Goal: Task Accomplishment & Management: Complete application form

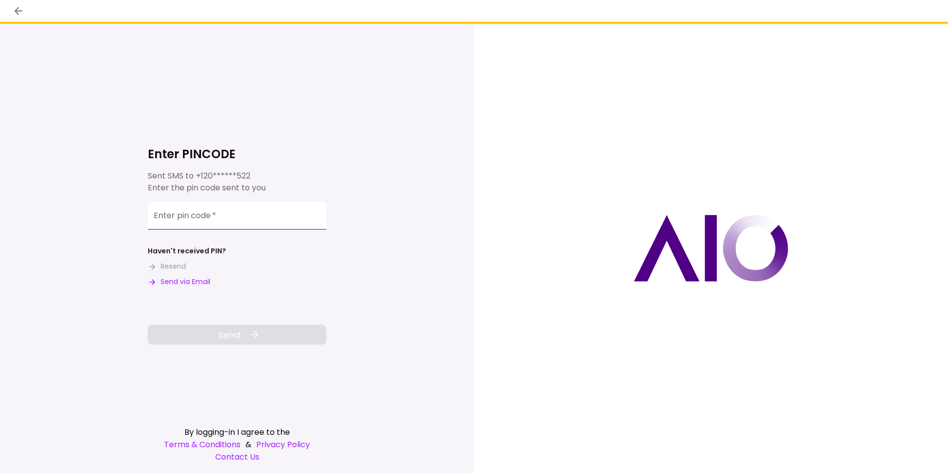
click at [168, 221] on input "Enter pin code   *" at bounding box center [237, 216] width 179 height 28
click at [197, 219] on div "Enter pin code   *" at bounding box center [237, 216] width 179 height 28
type input "******"
click at [235, 342] on button "Send" at bounding box center [237, 335] width 179 height 20
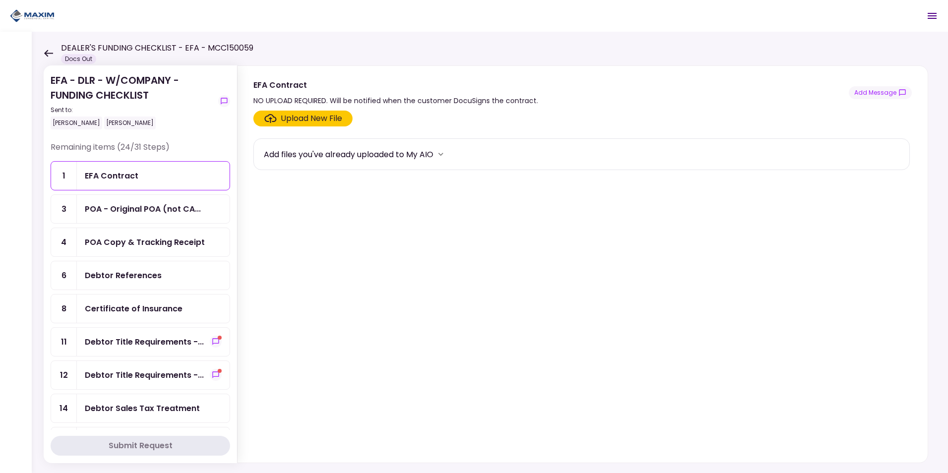
click at [100, 184] on div "EFA Contract" at bounding box center [153, 176] width 153 height 28
click at [118, 212] on div "POA - Original POA (not CA..." at bounding box center [143, 209] width 116 height 12
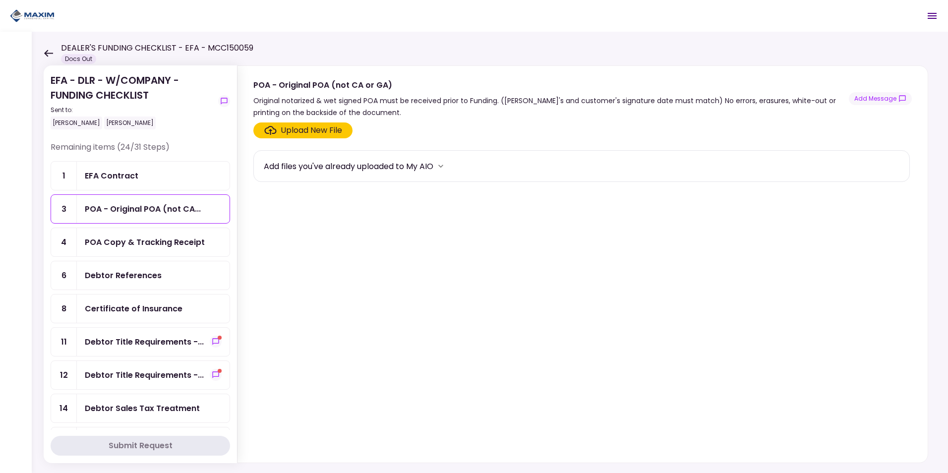
click at [318, 125] on div "Upload New File" at bounding box center [311, 130] width 61 height 12
click at [0, 0] on input "Upload New File" at bounding box center [0, 0] width 0 height 0
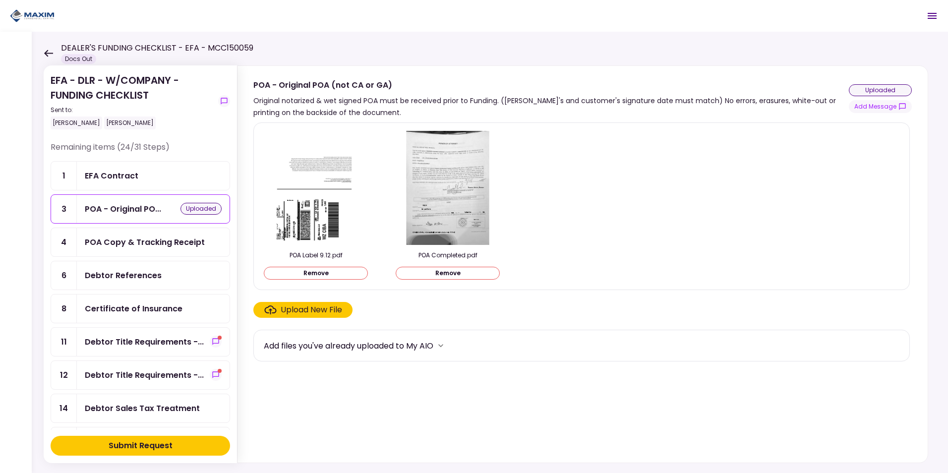
click at [350, 268] on button "Remove" at bounding box center [316, 273] width 104 height 13
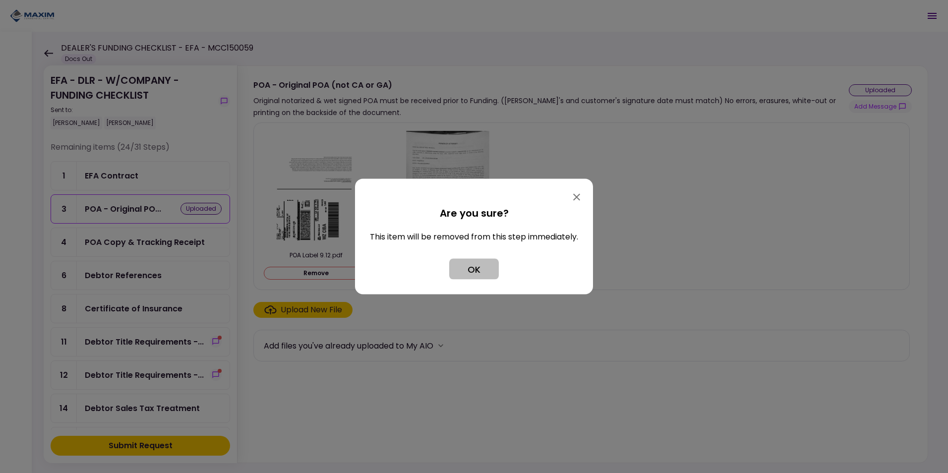
click at [472, 268] on button "OK" at bounding box center [474, 269] width 50 height 21
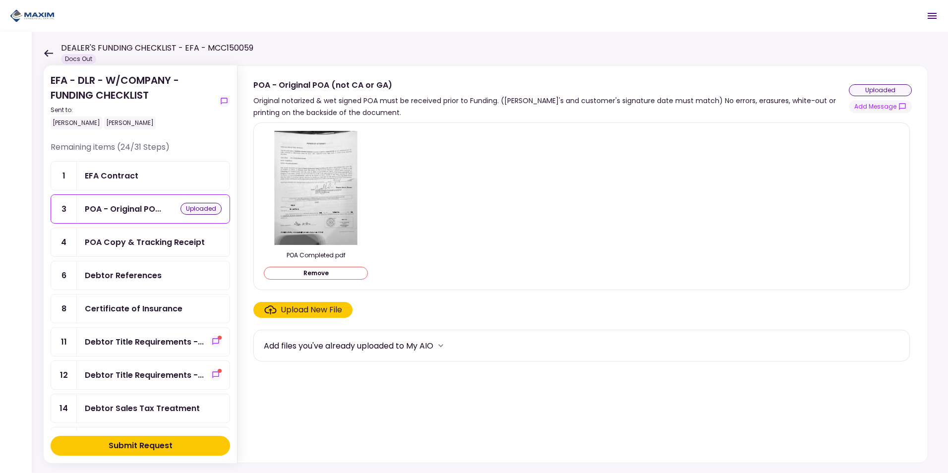
click at [342, 275] on button "Remove" at bounding box center [316, 273] width 104 height 13
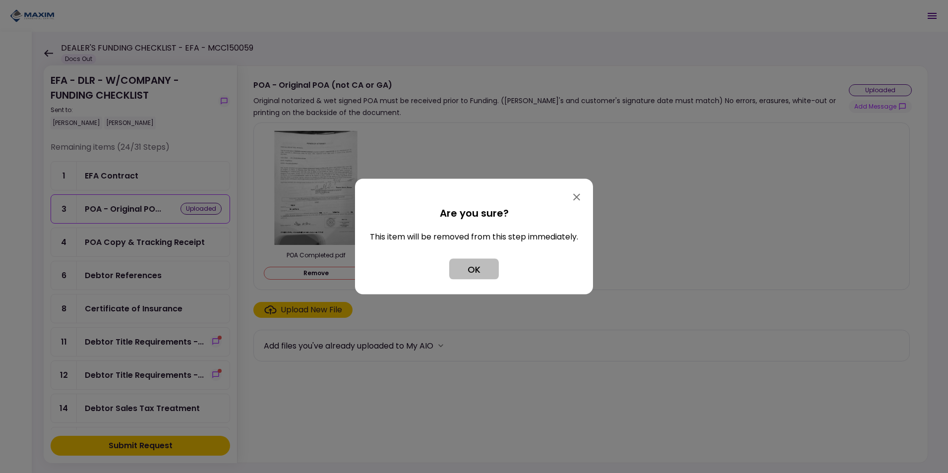
click at [496, 266] on button "OK" at bounding box center [474, 269] width 50 height 21
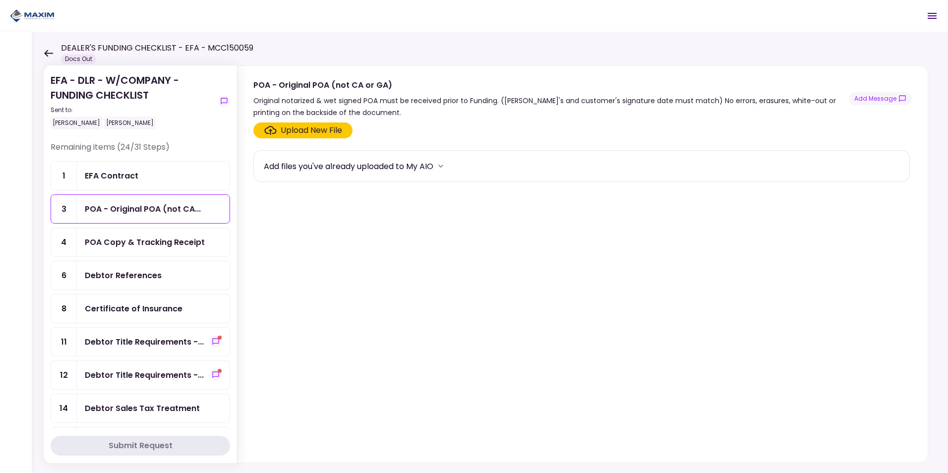
click at [166, 238] on div "POA Copy & Tracking Receipt" at bounding box center [145, 242] width 120 height 12
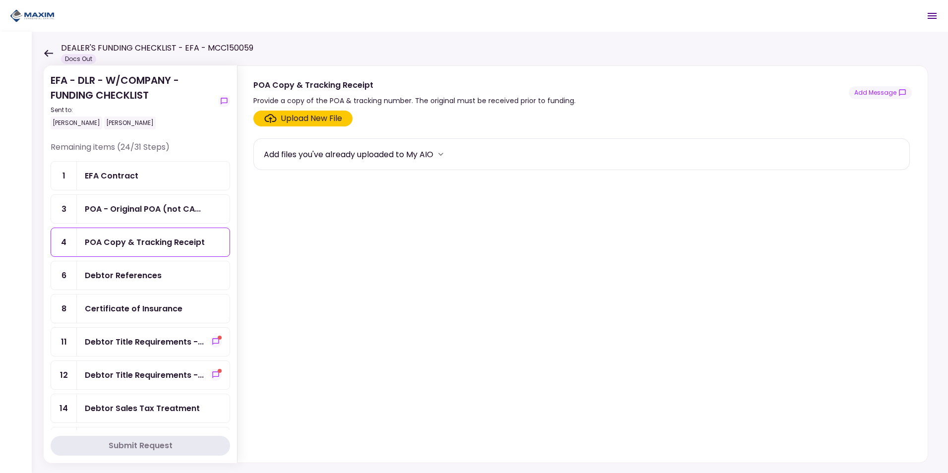
click at [310, 120] on div "Upload New File" at bounding box center [311, 119] width 61 height 12
click at [0, 0] on input "Upload New File" at bounding box center [0, 0] width 0 height 0
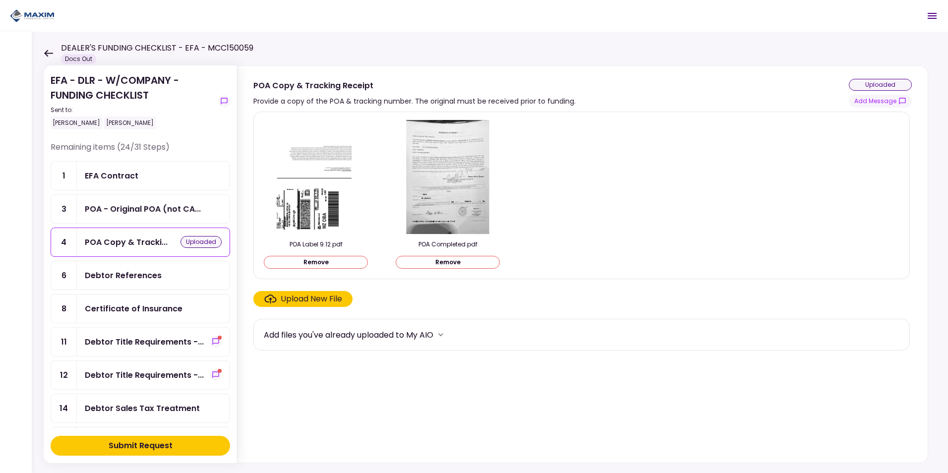
click at [314, 299] on div "Upload New File" at bounding box center [311, 299] width 61 height 12
click at [0, 0] on input "Upload New File" at bounding box center [0, 0] width 0 height 0
click at [114, 271] on div "Debtor References" at bounding box center [123, 275] width 77 height 12
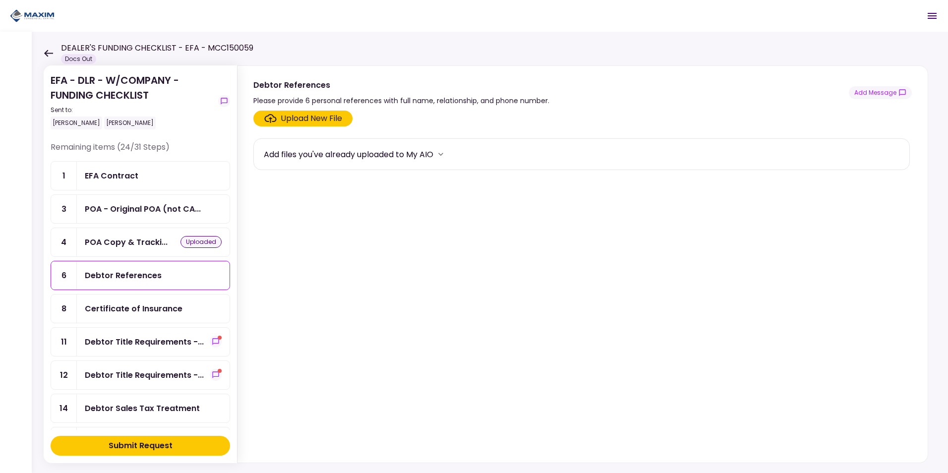
click at [294, 120] on div "Upload New File" at bounding box center [311, 119] width 61 height 12
click at [0, 0] on input "Upload New File" at bounding box center [0, 0] width 0 height 0
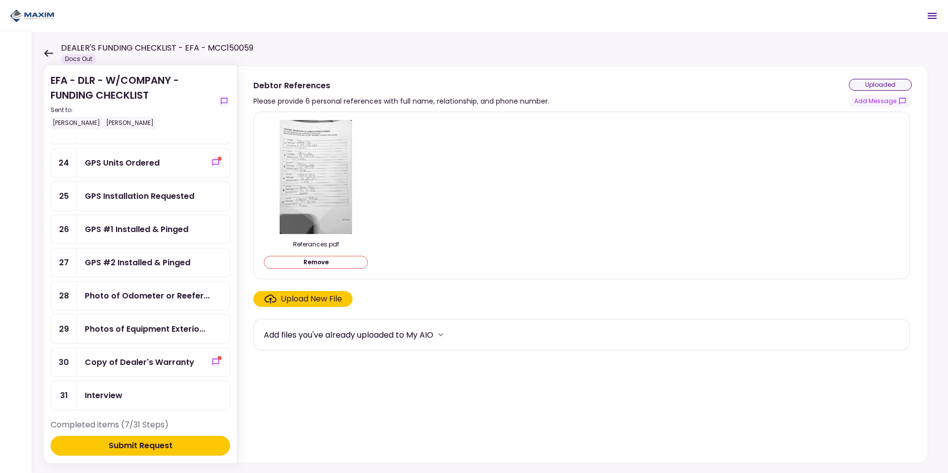
scroll to position [546, 0]
click at [95, 330] on div "Photos of Equipment Exterio..." at bounding box center [145, 328] width 121 height 12
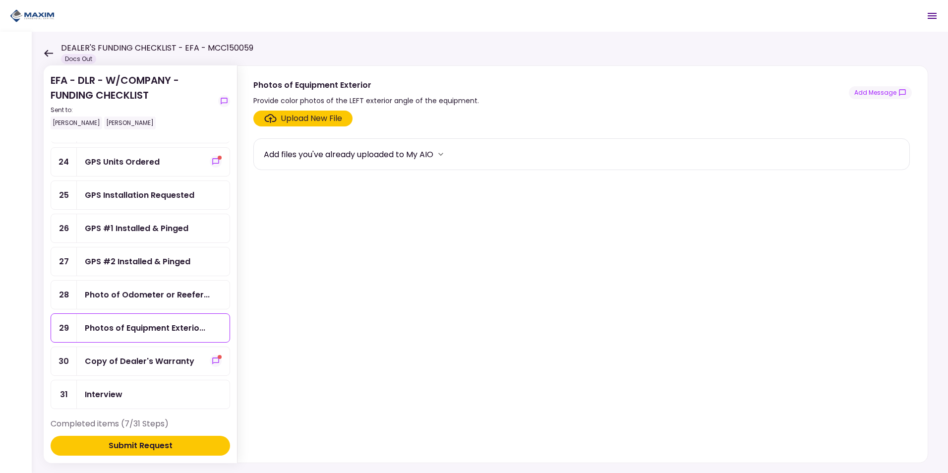
click at [286, 123] on div "Upload New File" at bounding box center [311, 119] width 61 height 12
click at [0, 0] on input "Upload New File" at bounding box center [0, 0] width 0 height 0
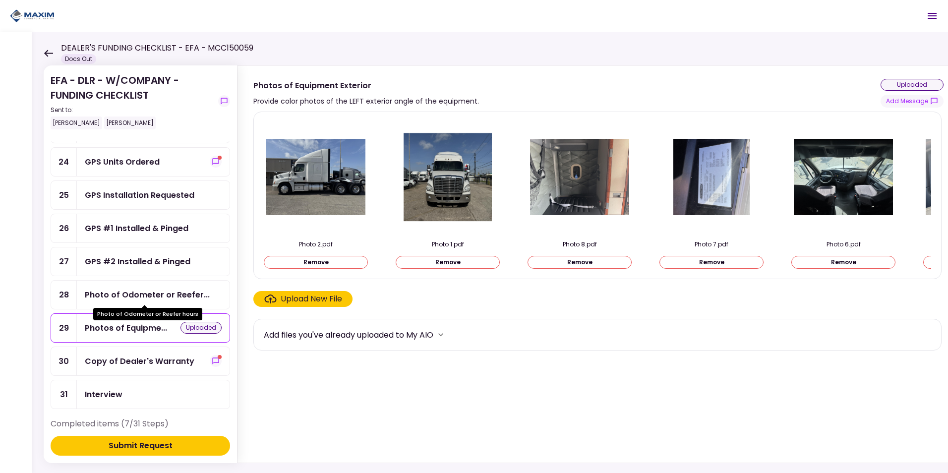
click at [150, 299] on div "Photo of Odometer or Reefer..." at bounding box center [147, 295] width 125 height 12
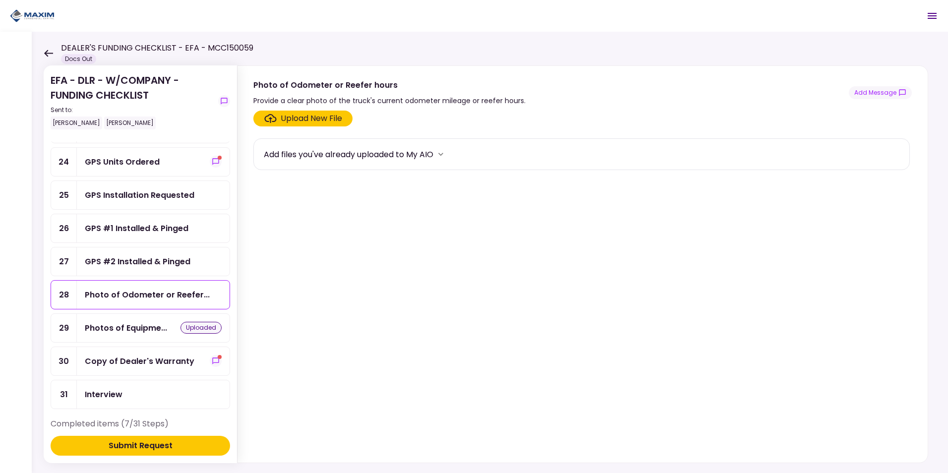
click at [305, 119] on div "Upload New File" at bounding box center [311, 119] width 61 height 12
click at [0, 0] on input "Upload New File" at bounding box center [0, 0] width 0 height 0
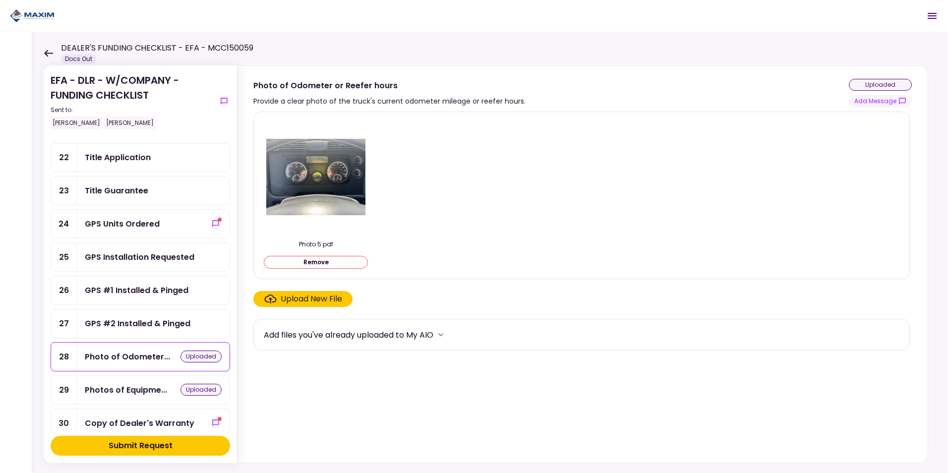
scroll to position [446, 0]
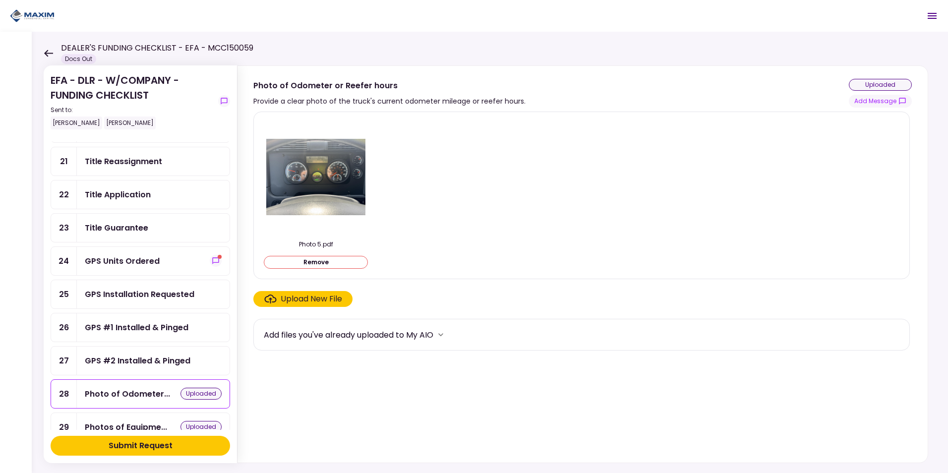
click at [123, 259] on div "GPS Units Ordered" at bounding box center [122, 261] width 75 height 12
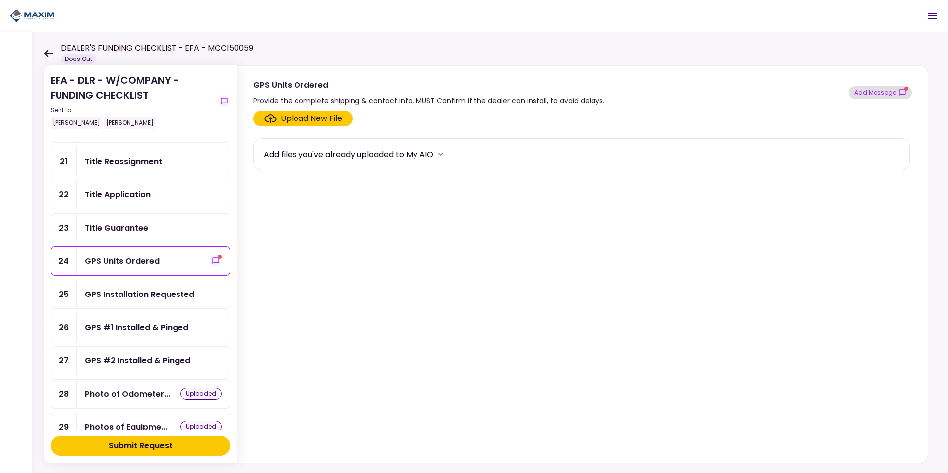
click at [861, 89] on button "Add Message" at bounding box center [880, 92] width 63 height 13
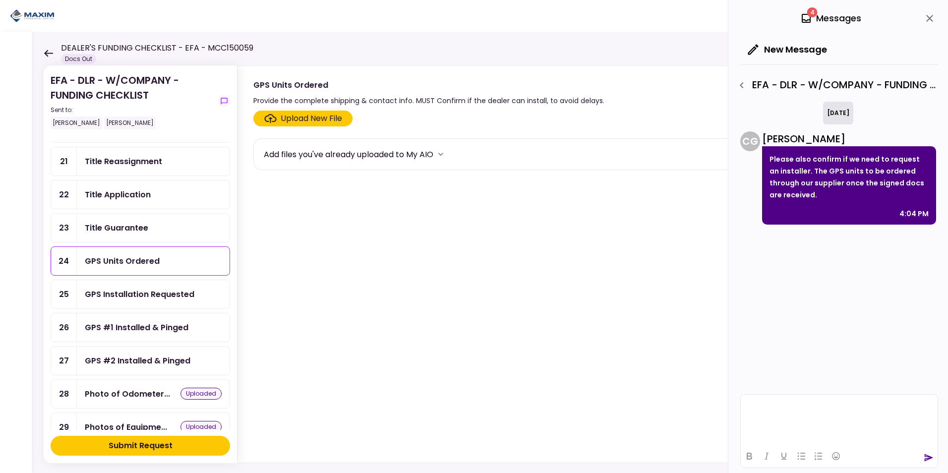
click at [816, 419] on html at bounding box center [839, 407] width 197 height 24
click at [748, 430] on p "Rich Text Area. Press ALT-0 for help." at bounding box center [839, 431] width 188 height 8
click at [752, 425] on body "**********" at bounding box center [839, 405] width 189 height 59
click at [928, 458] on icon "send" at bounding box center [929, 458] width 10 height 10
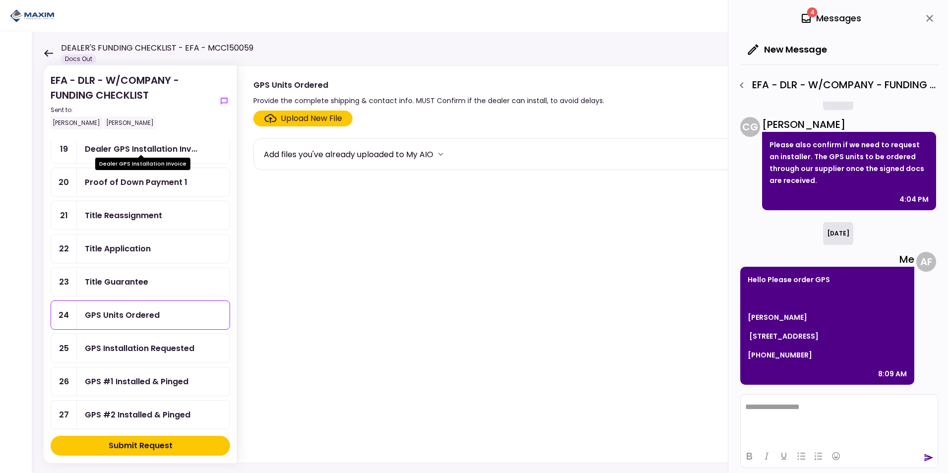
scroll to position [397, 0]
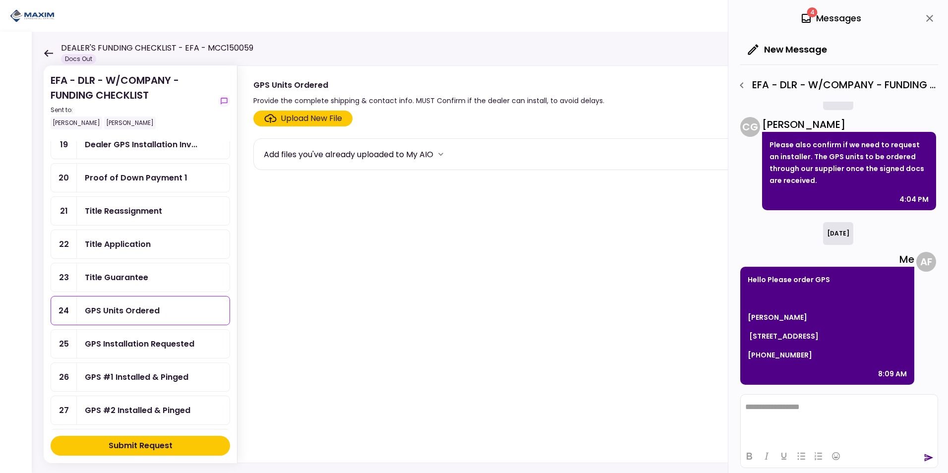
click at [112, 258] on div "Title Application" at bounding box center [153, 244] width 153 height 28
click at [110, 271] on div "Title Guarantee" at bounding box center [153, 277] width 153 height 28
click at [123, 276] on div "Title Guarantee" at bounding box center [116, 277] width 63 height 12
click at [307, 121] on div "Upload New File" at bounding box center [311, 119] width 61 height 12
click at [0, 0] on input "Upload New File" at bounding box center [0, 0] width 0 height 0
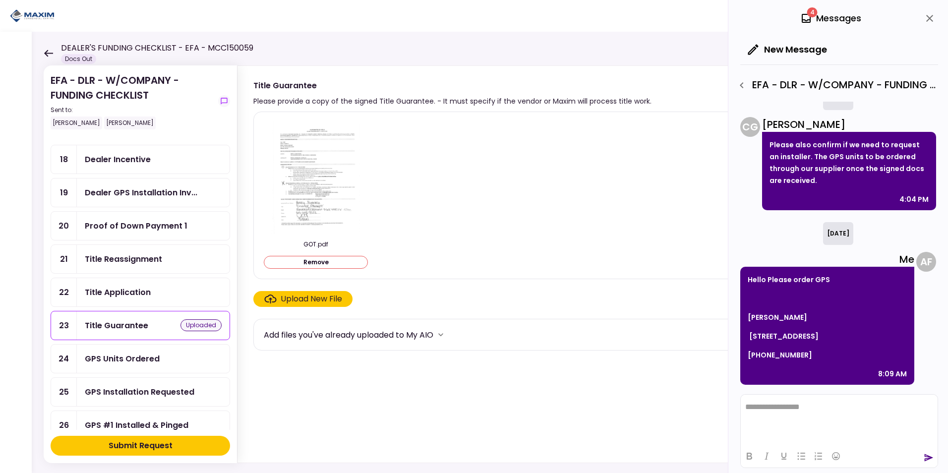
scroll to position [347, 0]
click at [120, 166] on div "Dealer Incentive" at bounding box center [118, 161] width 66 height 12
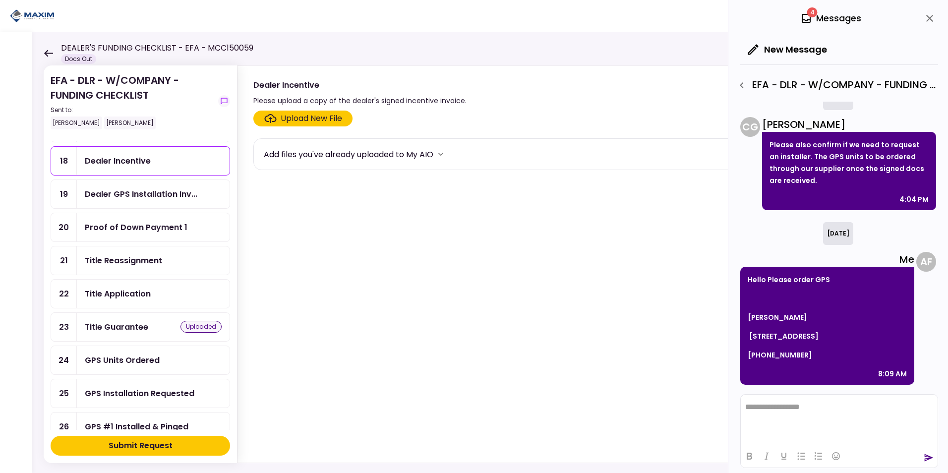
click at [308, 120] on div "Upload New File" at bounding box center [311, 119] width 61 height 12
click at [0, 0] on input "Upload New File" at bounding box center [0, 0] width 0 height 0
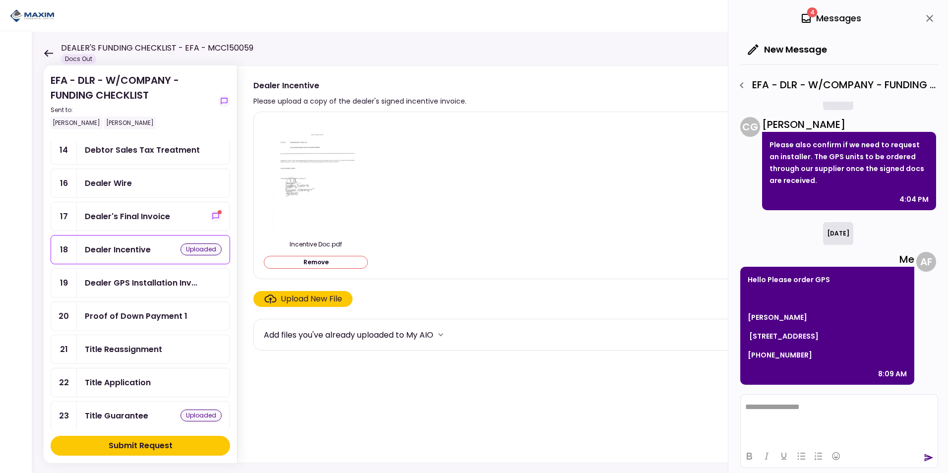
scroll to position [248, 0]
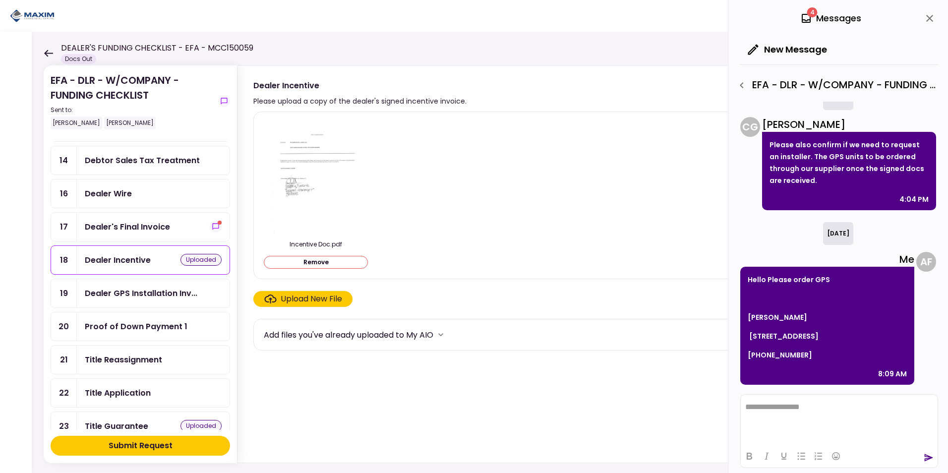
click at [115, 192] on div "Dealer Wire" at bounding box center [108, 193] width 47 height 12
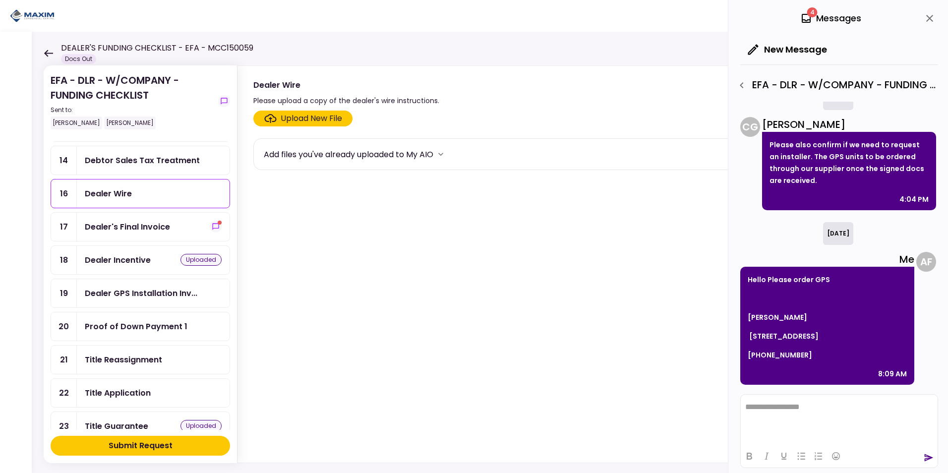
click at [307, 119] on div "Upload New File" at bounding box center [311, 119] width 61 height 12
click at [0, 0] on input "Upload New File" at bounding box center [0, 0] width 0 height 0
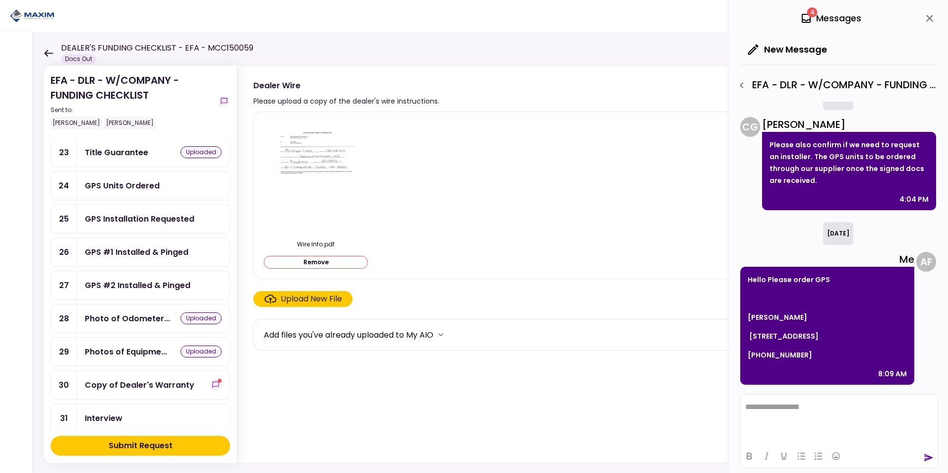
scroll to position [446, 0]
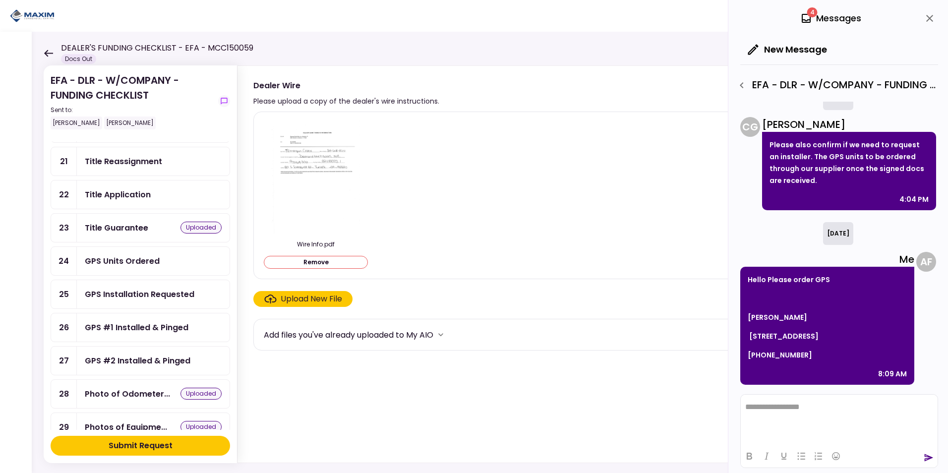
click at [106, 189] on div "Title Application" at bounding box center [118, 194] width 66 height 12
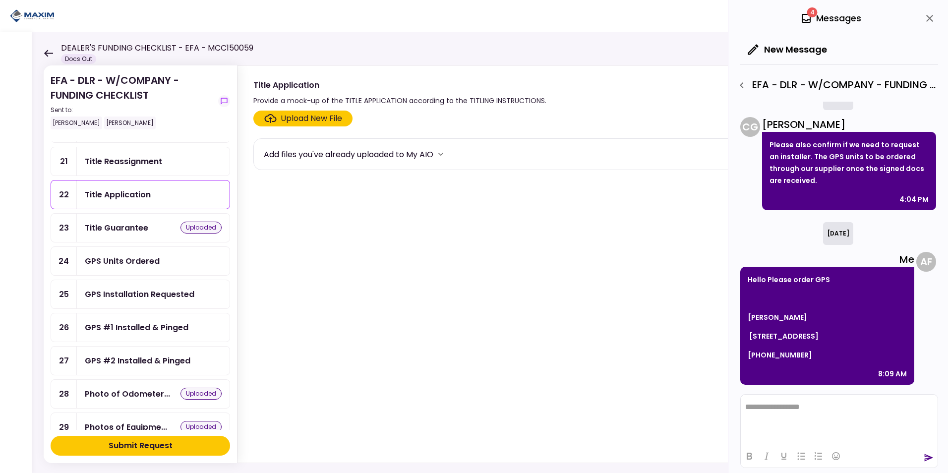
click at [318, 120] on div "Upload New File" at bounding box center [311, 119] width 61 height 12
click at [0, 0] on input "Upload New File" at bounding box center [0, 0] width 0 height 0
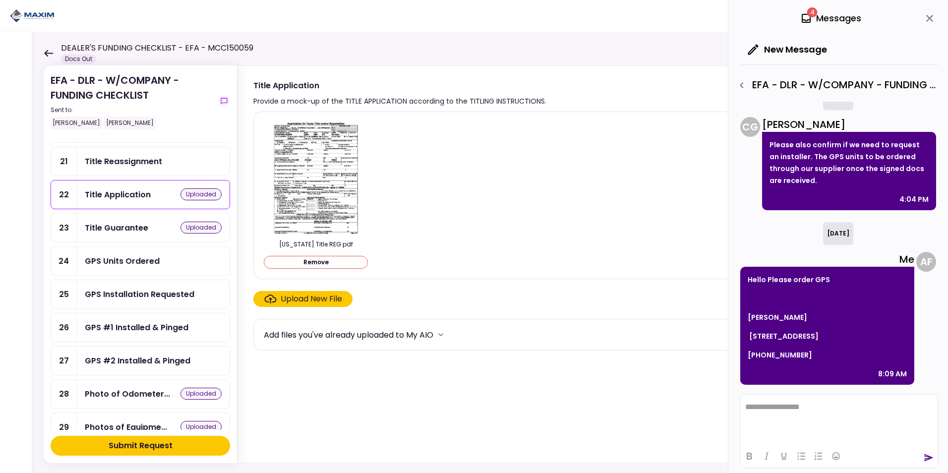
click at [110, 158] on div "Title Reassignment" at bounding box center [123, 161] width 77 height 12
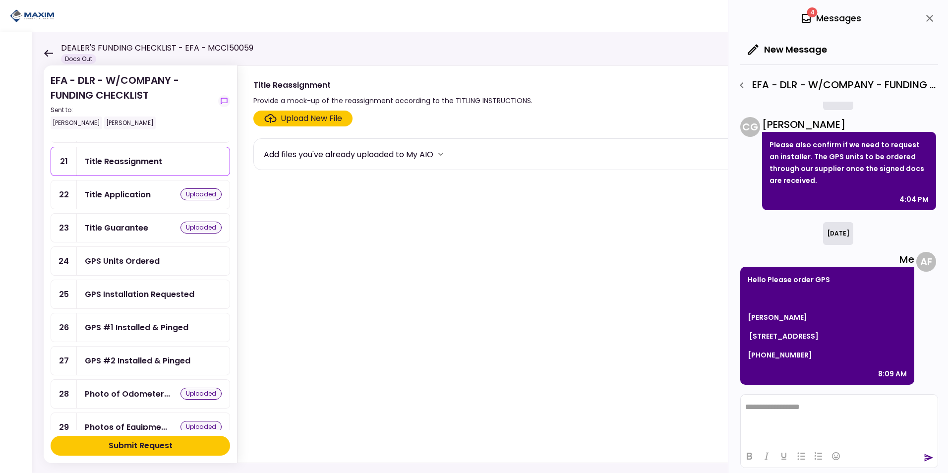
click at [286, 112] on label "Upload New File" at bounding box center [302, 119] width 99 height 16
click at [0, 0] on input "Upload New File" at bounding box center [0, 0] width 0 height 0
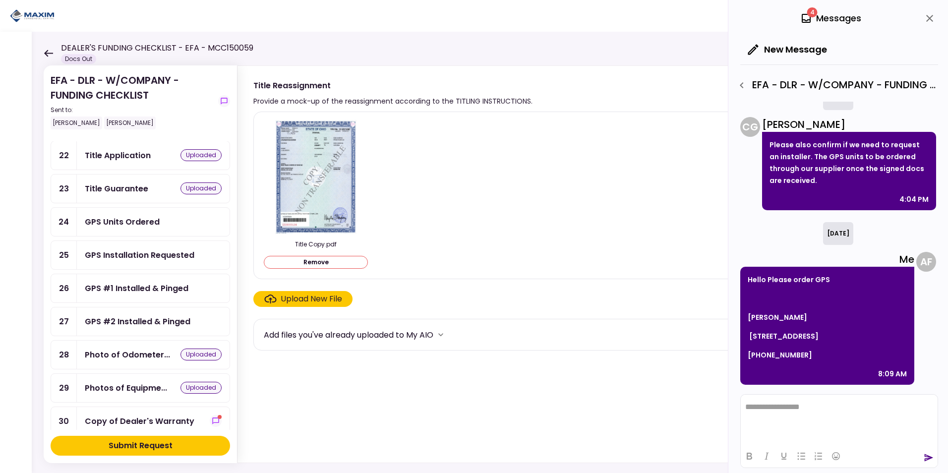
scroll to position [397, 0]
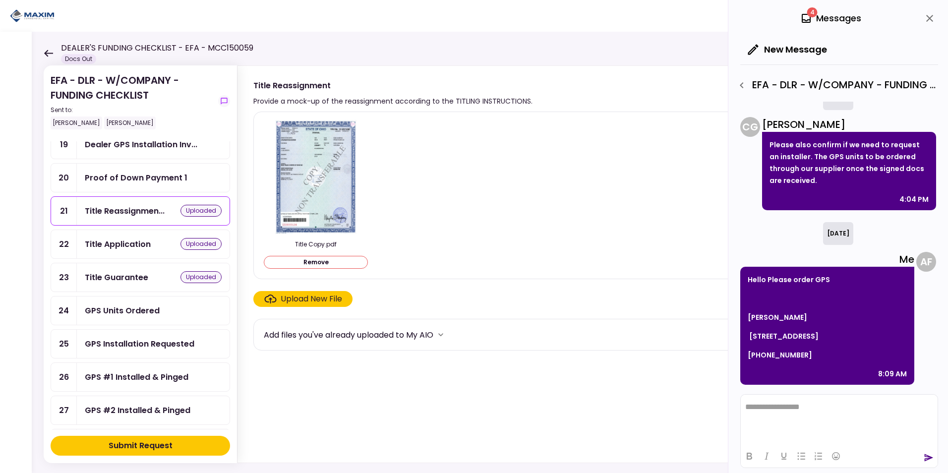
click at [314, 300] on div "Upload New File" at bounding box center [311, 299] width 61 height 12
click at [0, 0] on input "Upload New File" at bounding box center [0, 0] width 0 height 0
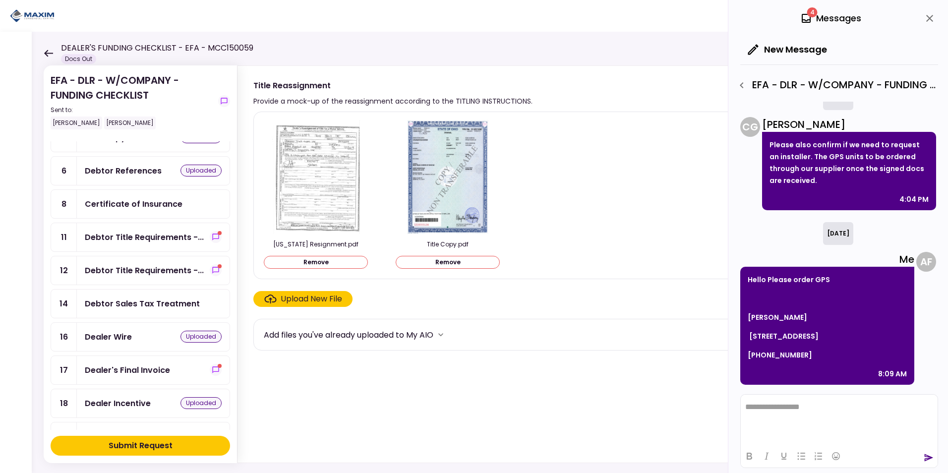
scroll to position [0, 0]
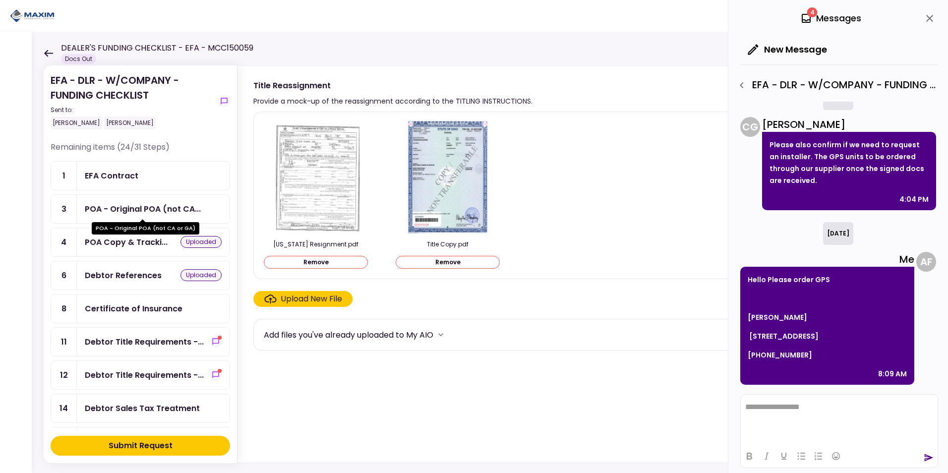
click at [127, 214] on div "POA - Original POA (not CA..." at bounding box center [143, 209] width 116 height 12
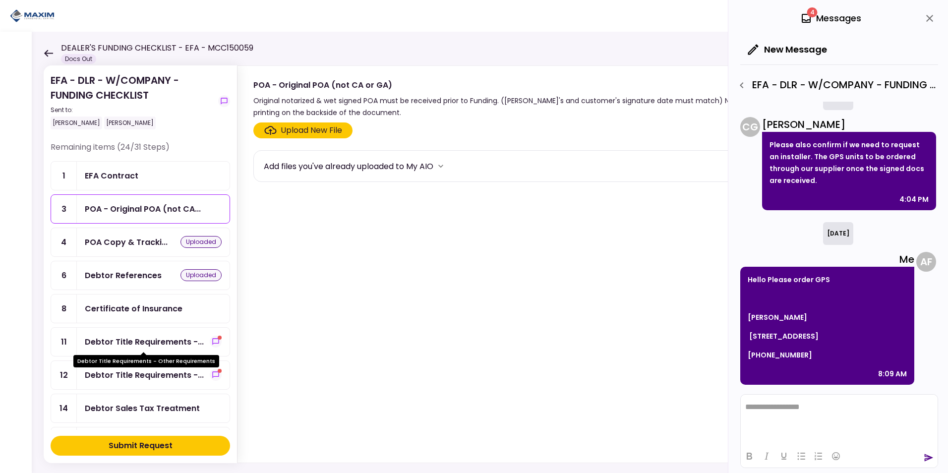
click at [136, 343] on div "Debtor Title Requirements -..." at bounding box center [144, 342] width 119 height 12
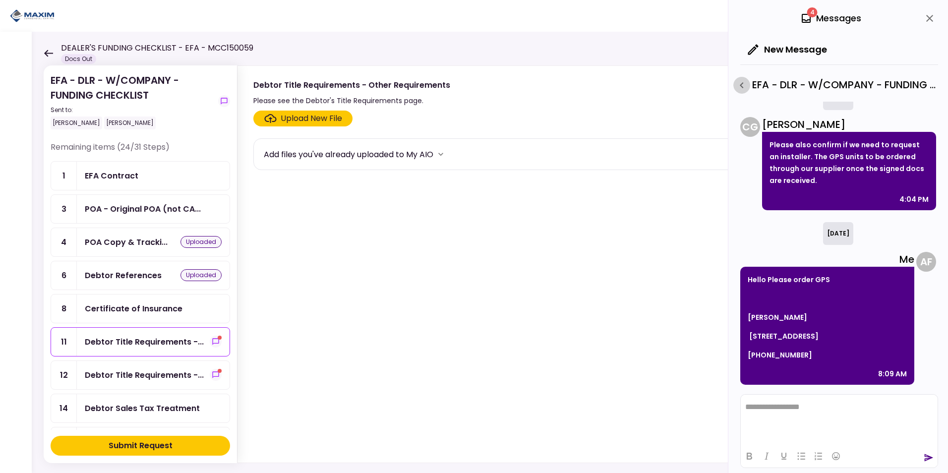
click at [741, 88] on icon "button" at bounding box center [742, 85] width 12 height 12
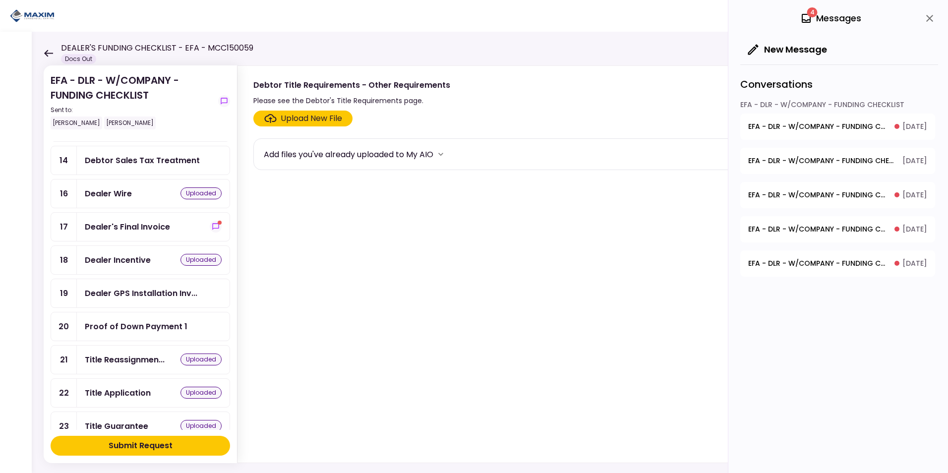
scroll to position [397, 0]
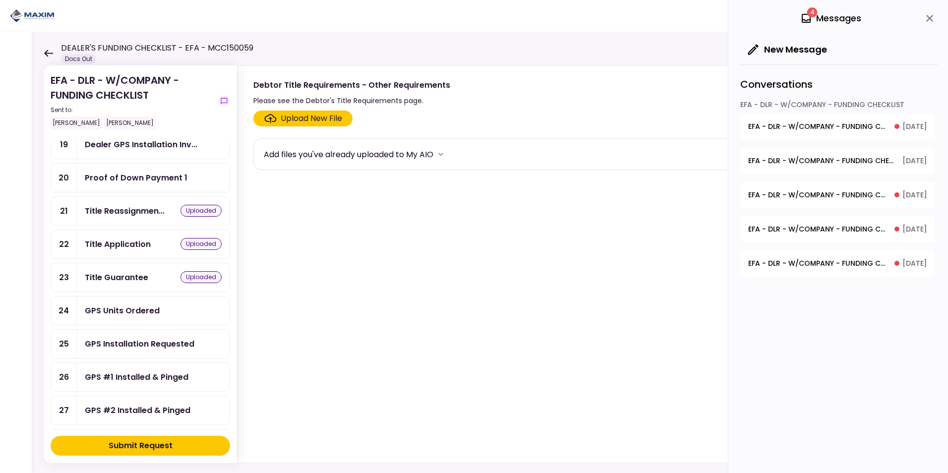
click at [161, 448] on div "Submit Request" at bounding box center [141, 446] width 64 height 12
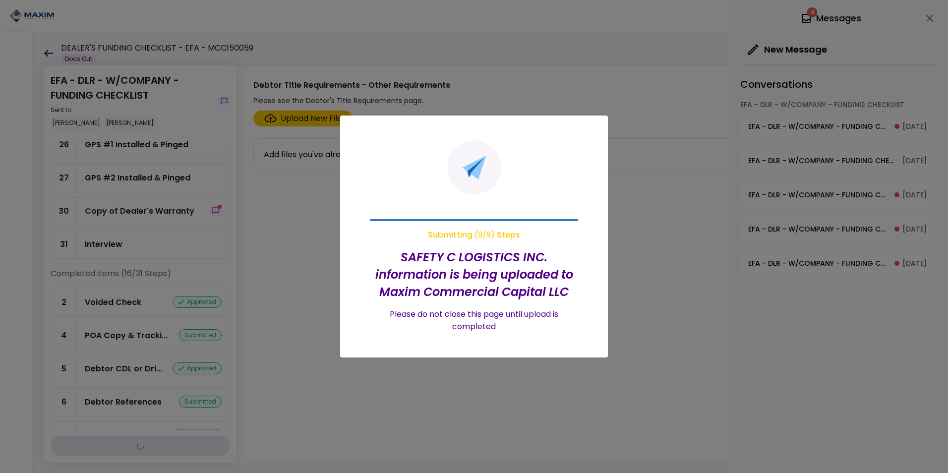
scroll to position [264, 0]
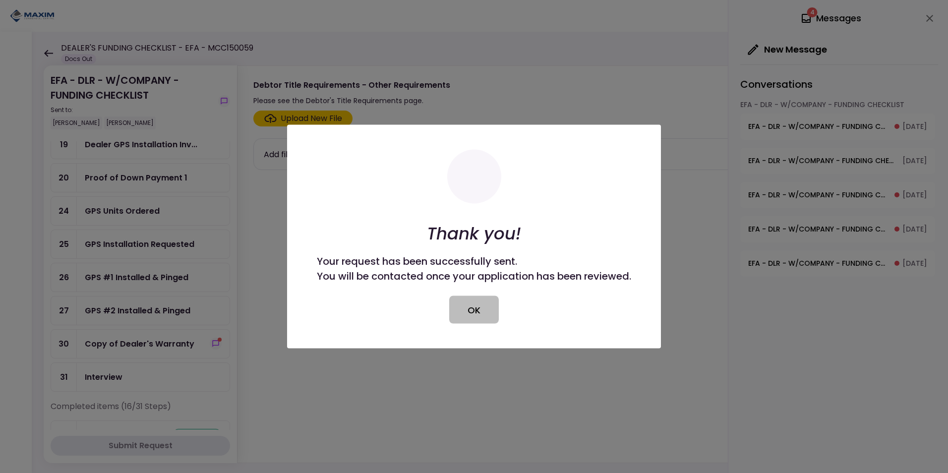
click at [473, 311] on button "OK" at bounding box center [474, 310] width 50 height 28
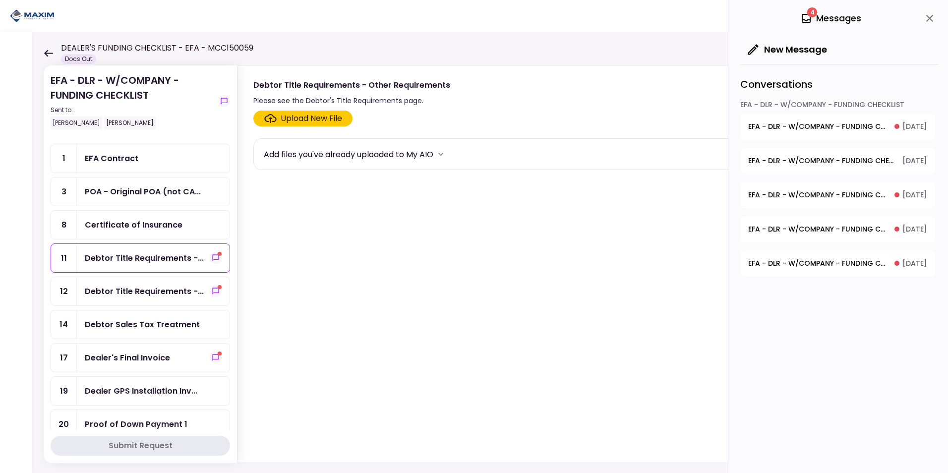
scroll to position [0, 0]
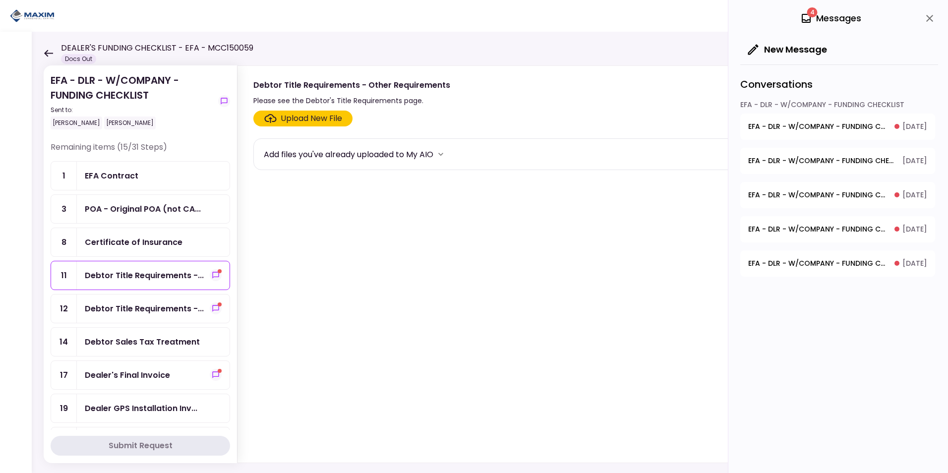
click at [105, 376] on div "Dealer's Final Invoice" at bounding box center [127, 375] width 85 height 12
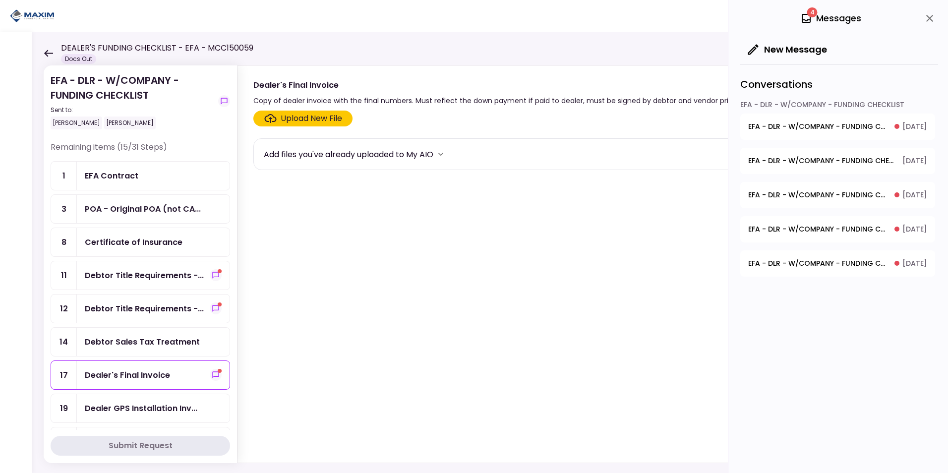
click at [285, 110] on div "Upload New File Add files you've already uploaded to My AIO" at bounding box center [583, 285] width 690 height 356
click at [299, 114] on div "Upload New File" at bounding box center [311, 119] width 61 height 12
click at [0, 0] on input "Upload New File" at bounding box center [0, 0] width 0 height 0
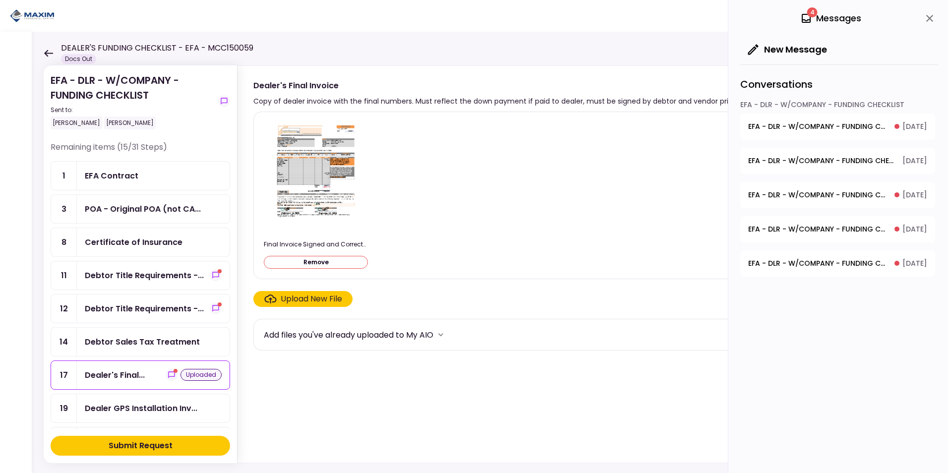
click at [392, 412] on section "Final Invoice Signed and Corrected.pdf Remove Upload New File Add files you've …" at bounding box center [582, 285] width 659 height 347
click at [148, 440] on div "Submit Request" at bounding box center [141, 446] width 64 height 12
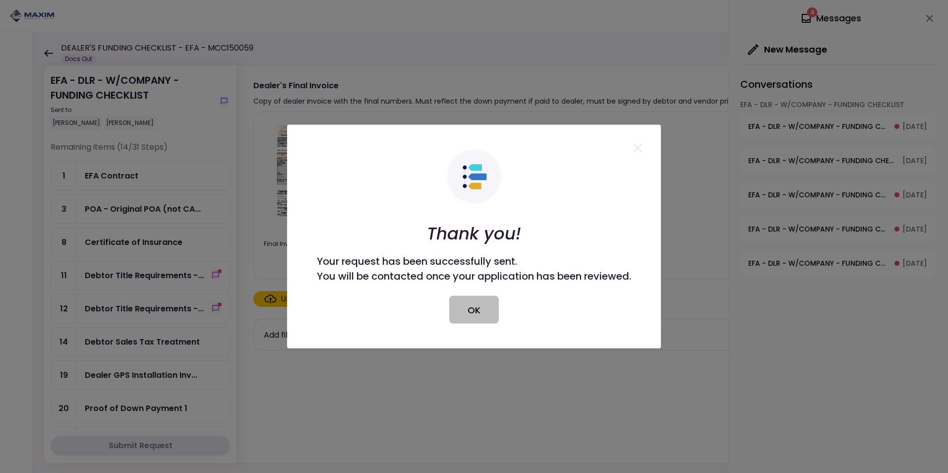
click at [470, 307] on button "OK" at bounding box center [474, 310] width 50 height 28
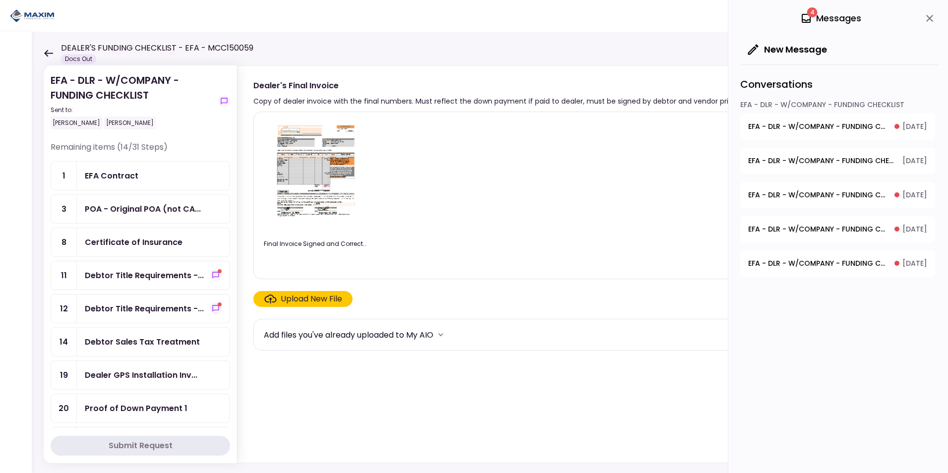
click at [114, 177] on div "EFA Contract" at bounding box center [112, 176] width 54 height 12
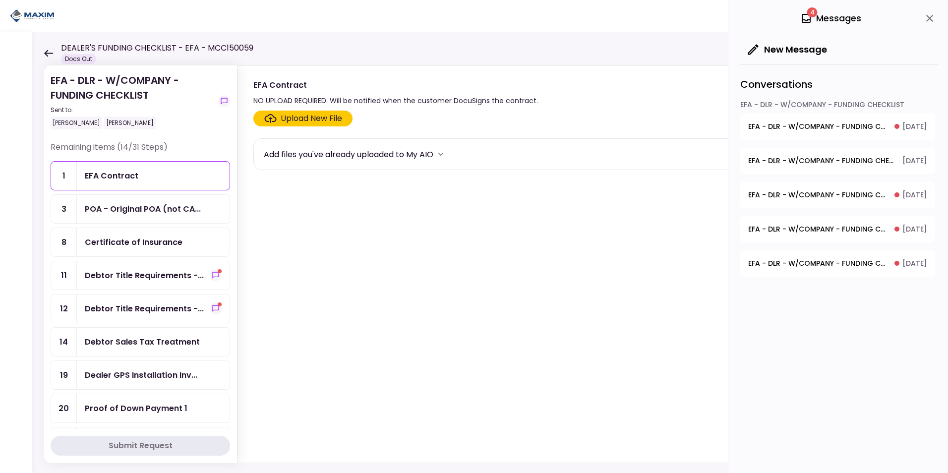
click at [828, 133] on button "EFA - DLR - W/COMPANY - FUNDING CHECKLIST - Copy of Dealer's Warranty [DATE]" at bounding box center [837, 127] width 195 height 26
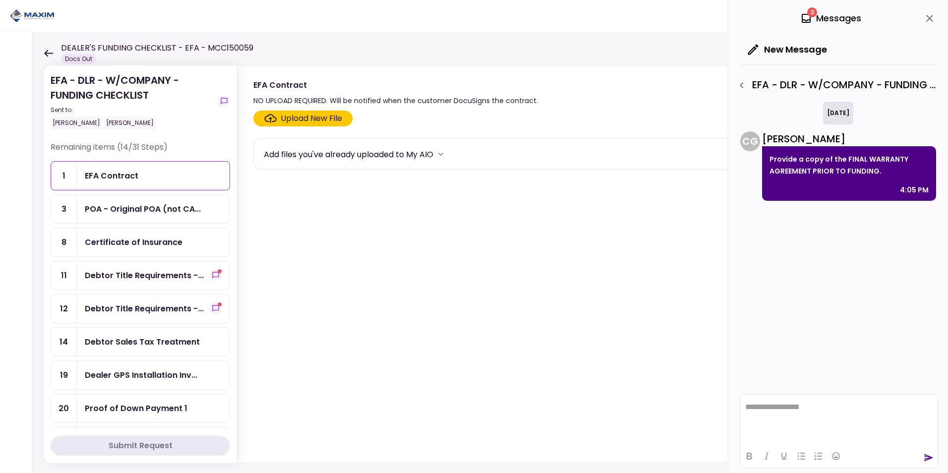
click at [813, 20] on div "3 Messages" at bounding box center [830, 18] width 61 height 15
click at [746, 87] on icon "button" at bounding box center [742, 85] width 12 height 12
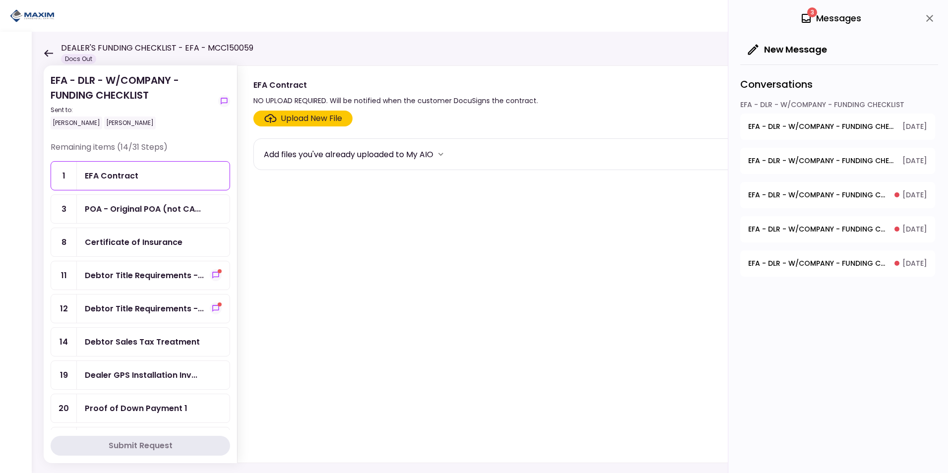
click at [790, 193] on span "EFA - DLR - W/COMPANY - FUNDING CHECKLIST - Dealer's Final Invoice" at bounding box center [817, 195] width 139 height 10
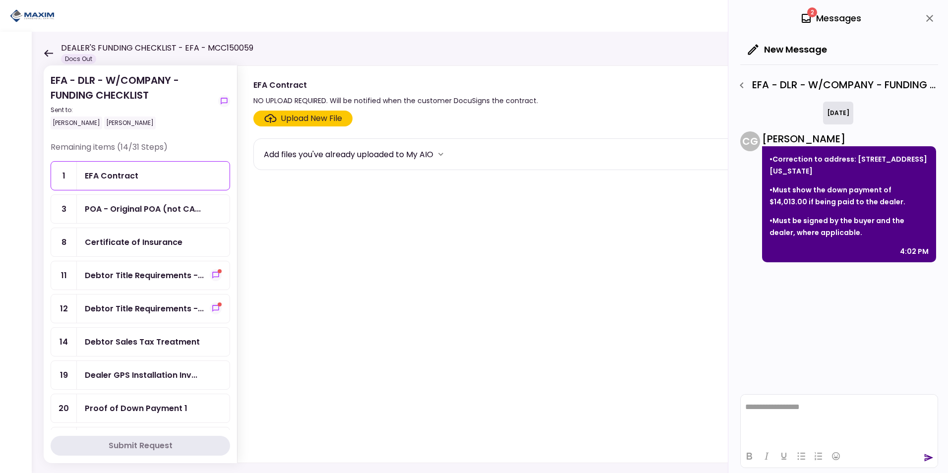
click at [831, 85] on div "EFA - DLR - W/COMPANY - FUNDING CHECKLIST - Dealer's Final Invoice" at bounding box center [836, 85] width 205 height 17
click at [805, 19] on icon at bounding box center [806, 18] width 12 height 12
click at [744, 83] on icon "button" at bounding box center [742, 85] width 12 height 12
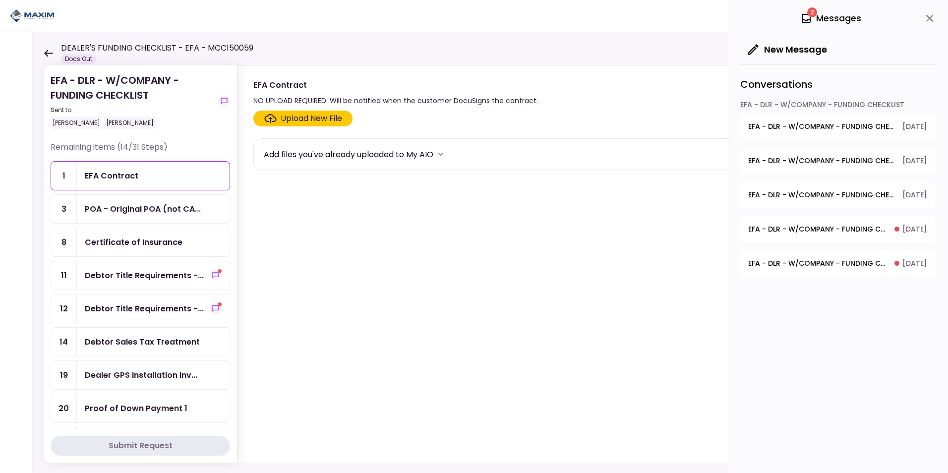
click at [801, 229] on span "EFA - DLR - W/COMPANY - FUNDING CHECKLIST - Debtor Title Requirements - Other R…" at bounding box center [817, 229] width 139 height 10
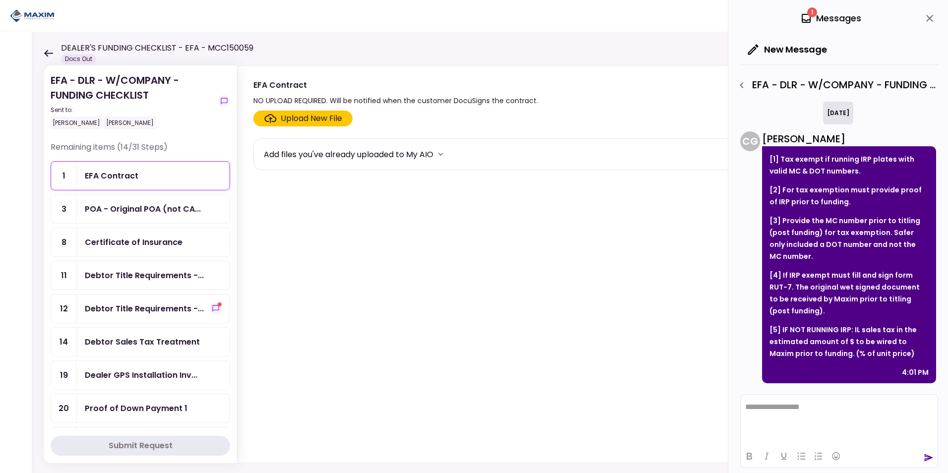
click at [747, 72] on div "EFA - DLR - W/COMPANY - FUNDING CHECKLIST - Debtor Title Requirements - Other R…" at bounding box center [839, 82] width 198 height 37
click at [737, 84] on icon "button" at bounding box center [742, 85] width 12 height 12
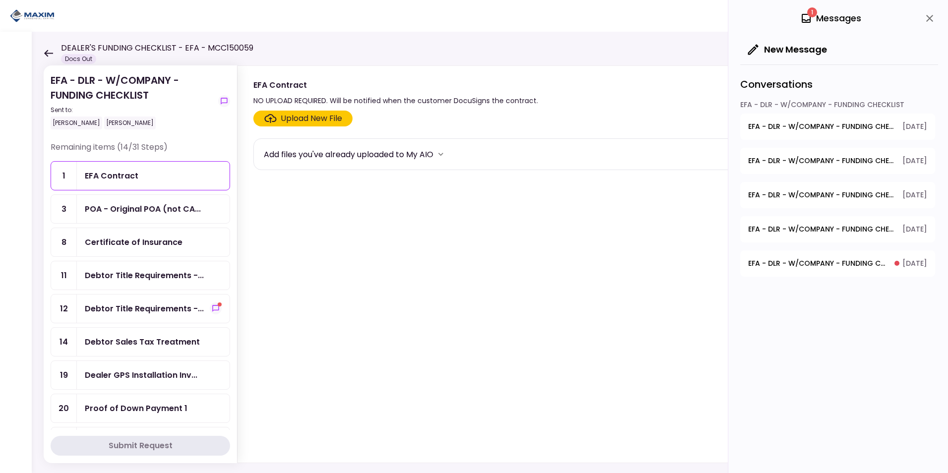
click at [791, 261] on span "EFA - DLR - W/COMPANY - FUNDING CHECKLIST - Debtor Title Requirements - Proof o…" at bounding box center [817, 263] width 139 height 10
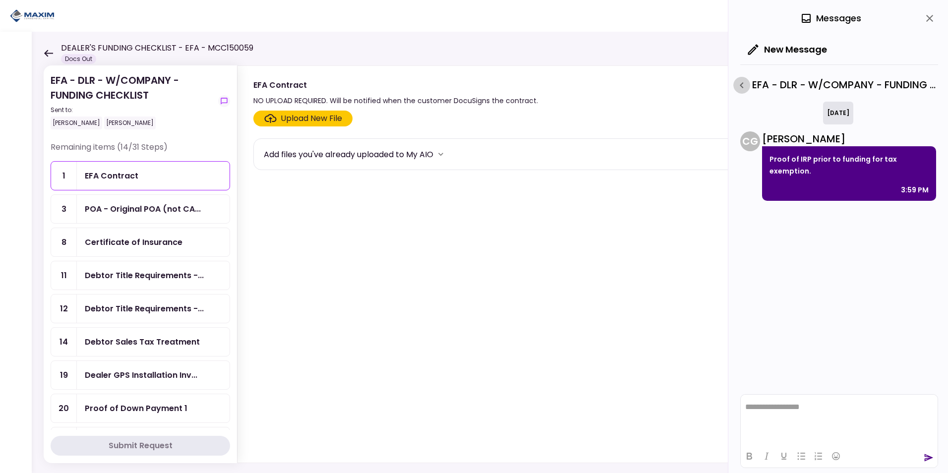
click at [739, 88] on icon "button" at bounding box center [742, 85] width 12 height 12
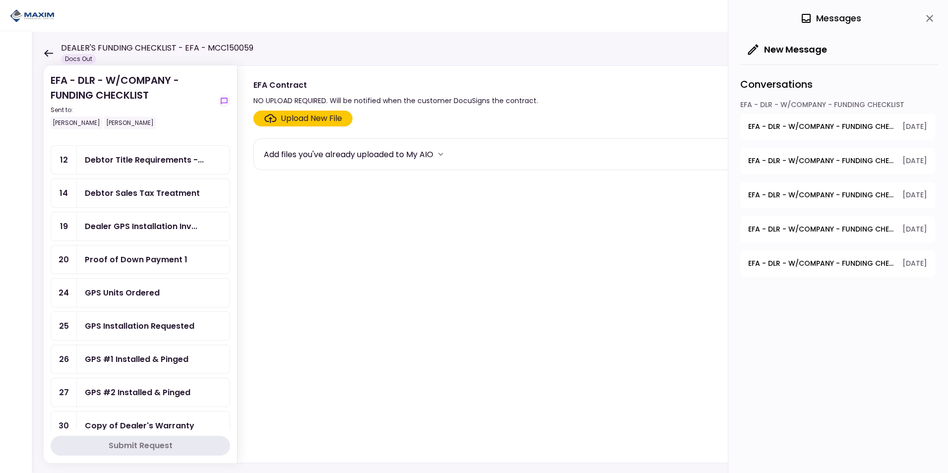
scroll to position [198, 0]
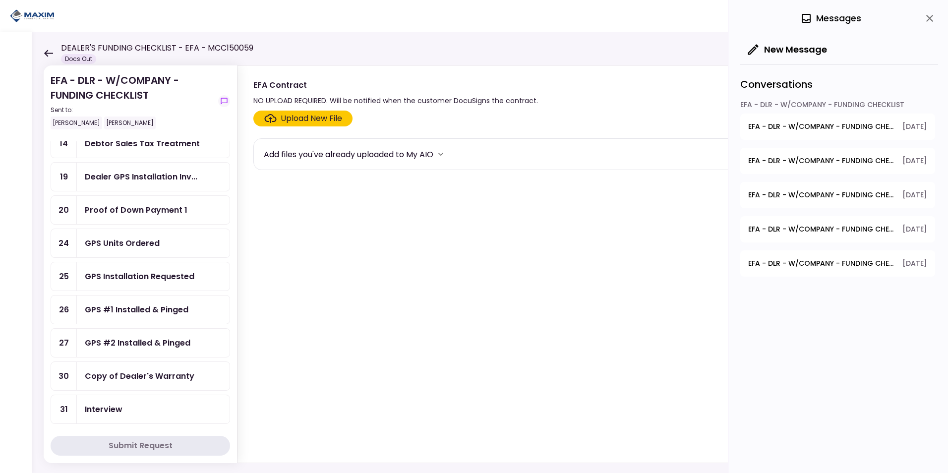
click at [931, 20] on icon "close" at bounding box center [930, 18] width 12 height 12
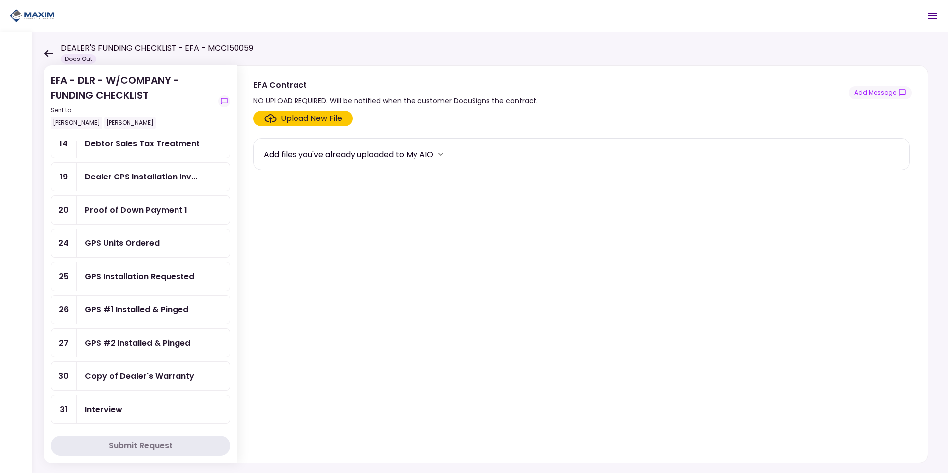
click at [48, 50] on icon at bounding box center [48, 53] width 9 height 7
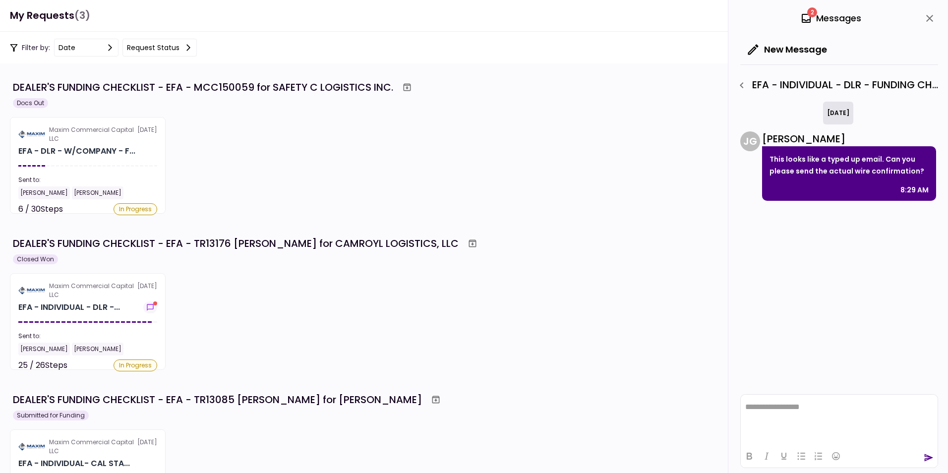
click at [479, 137] on div "Maxim Commercial Capital LLC [DATE] EFA - DLR - W/COMPANY - F... Sent to: [PERS…" at bounding box center [474, 165] width 928 height 97
click at [821, 148] on div "This looks like a typed up email. Can you please send the actual wire confirmat…" at bounding box center [849, 173] width 174 height 55
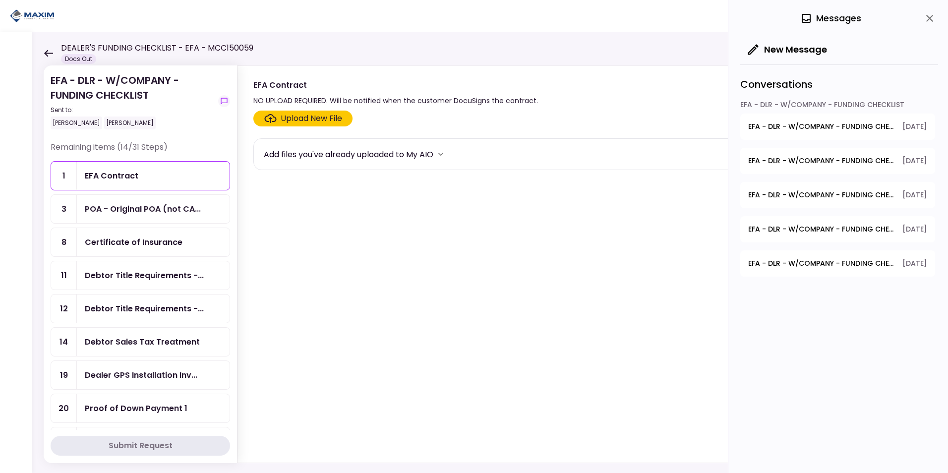
click at [48, 50] on icon at bounding box center [48, 53] width 9 height 7
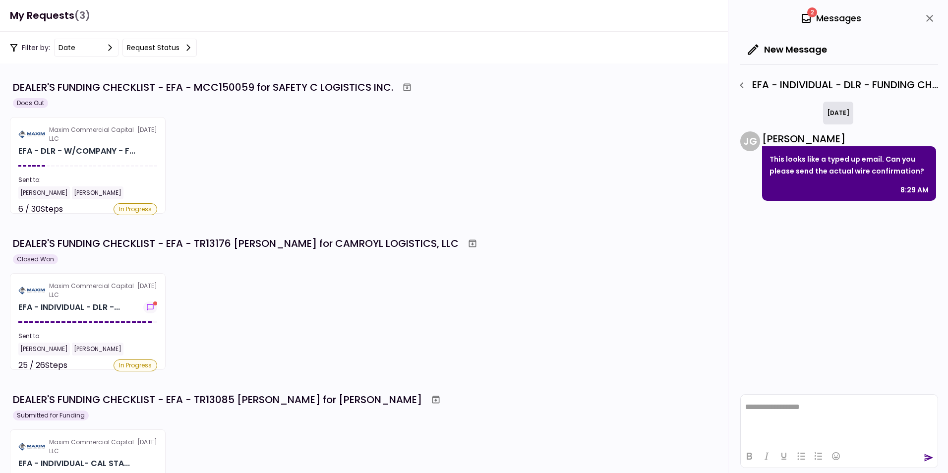
click at [817, 20] on div "2 Messages" at bounding box center [830, 18] width 61 height 15
click at [844, 20] on div "2 Messages" at bounding box center [830, 18] width 61 height 15
click at [932, 17] on icon "close" at bounding box center [930, 18] width 12 height 12
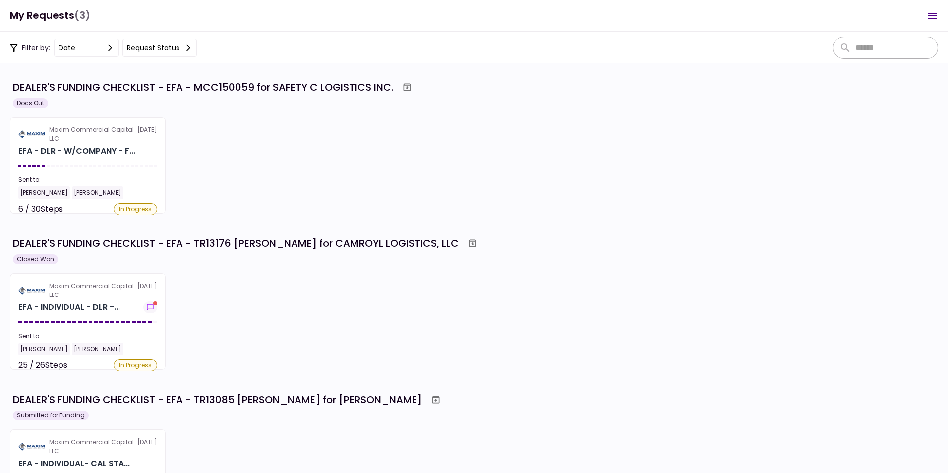
click at [926, 14] on icon "Open menu" at bounding box center [932, 16] width 12 height 12
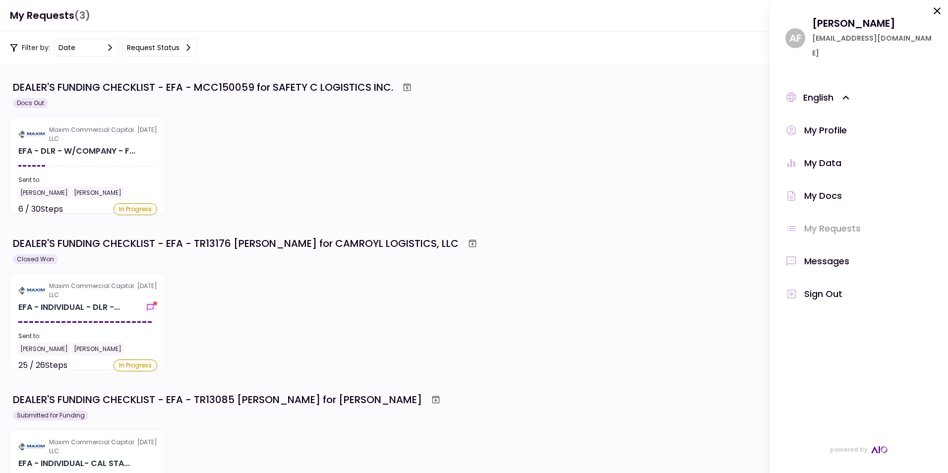
click at [819, 264] on div "Messages" at bounding box center [826, 261] width 45 height 15
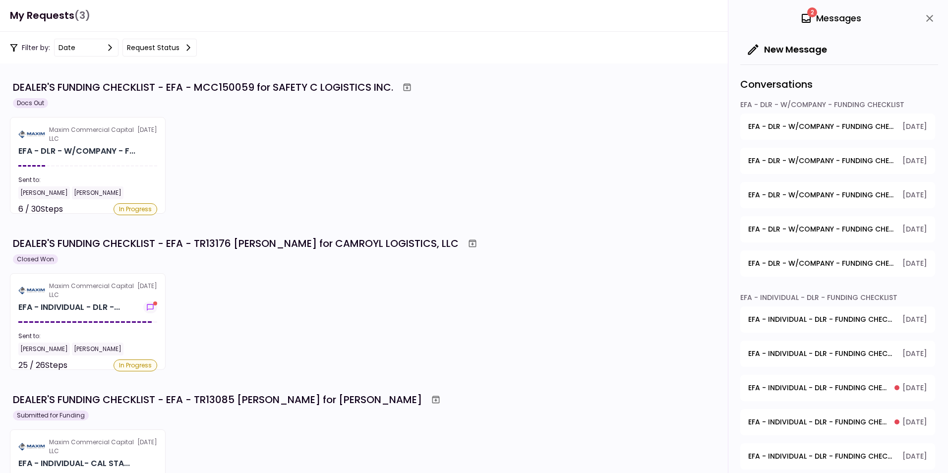
click at [783, 125] on span "EFA - DLR - W/COMPANY - FUNDING CHECKLIST - GPS Units Ordered" at bounding box center [821, 127] width 147 height 10
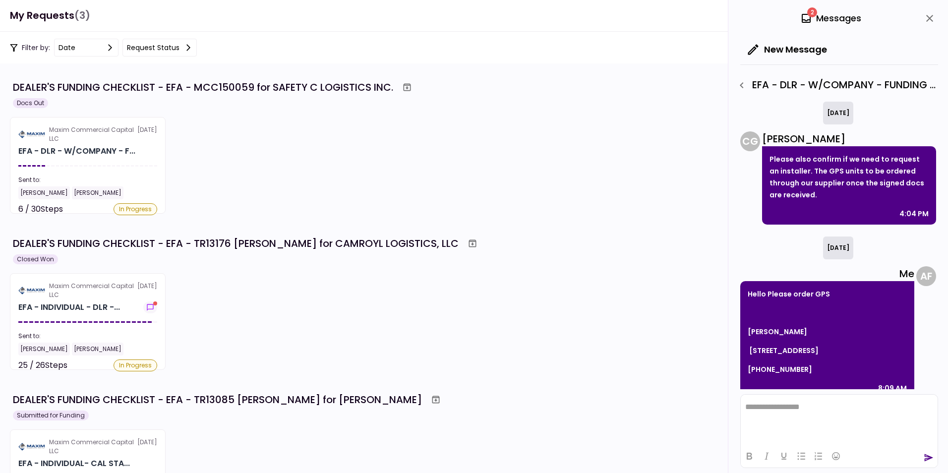
scroll to position [14, 0]
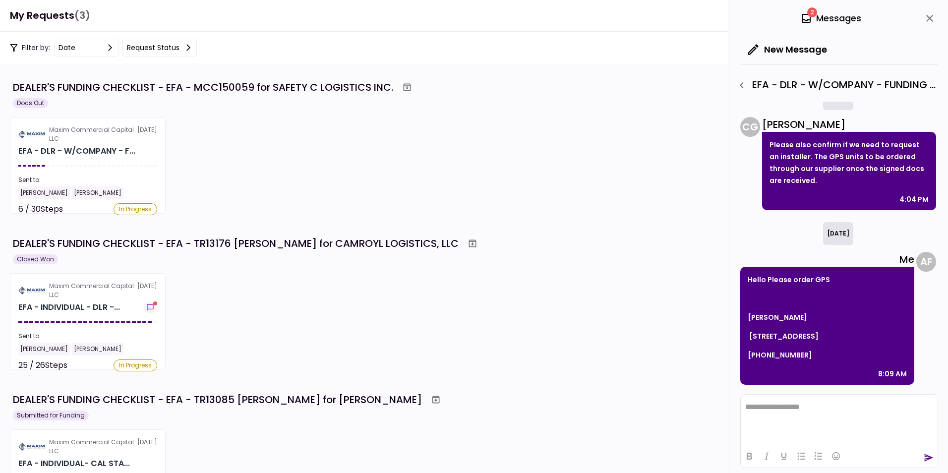
click at [741, 85] on icon "button" at bounding box center [741, 85] width 3 height 6
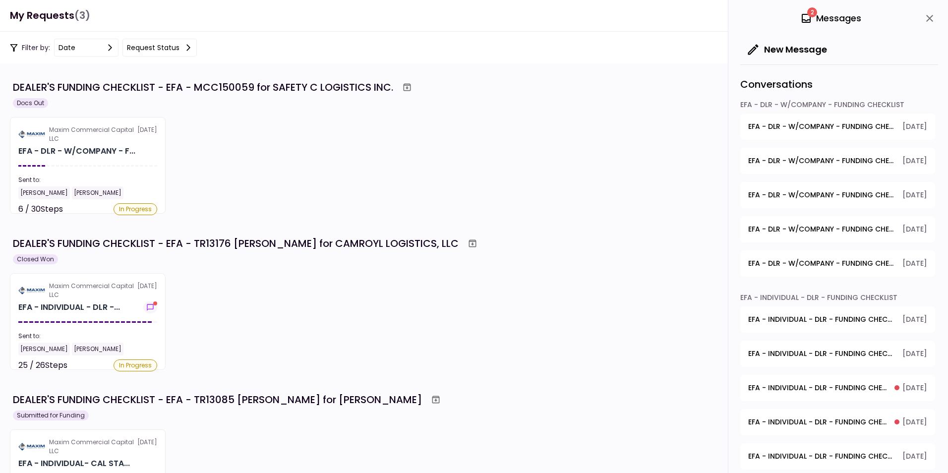
click at [805, 162] on span "EFA - DLR - W/COMPANY - FUNDING CHECKLIST - Copy of Dealer's Warranty" at bounding box center [821, 161] width 147 height 10
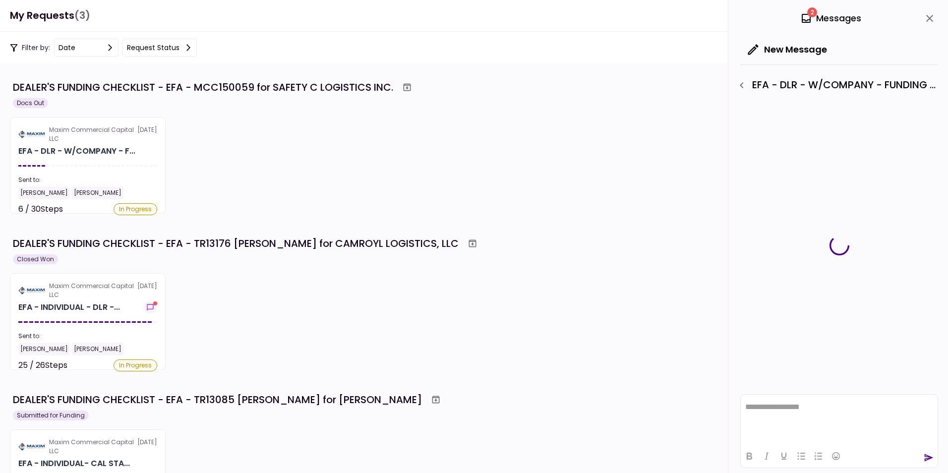
scroll to position [0, 0]
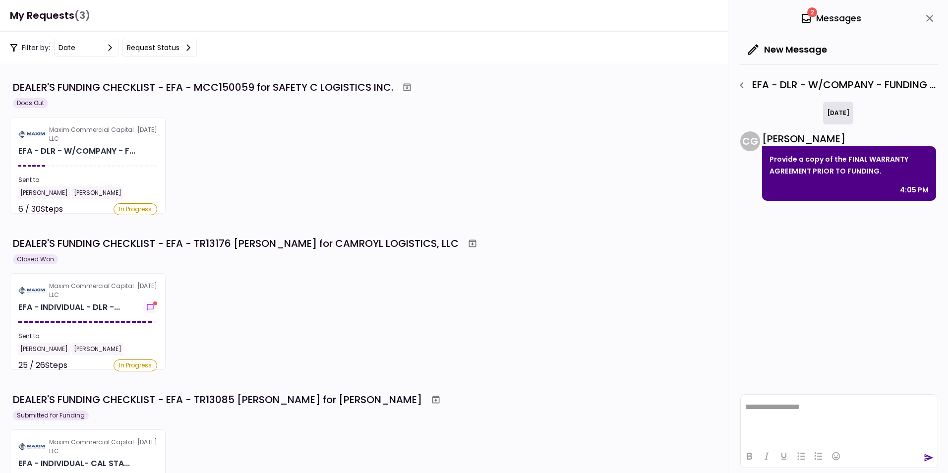
click at [743, 85] on icon "button" at bounding box center [742, 85] width 12 height 12
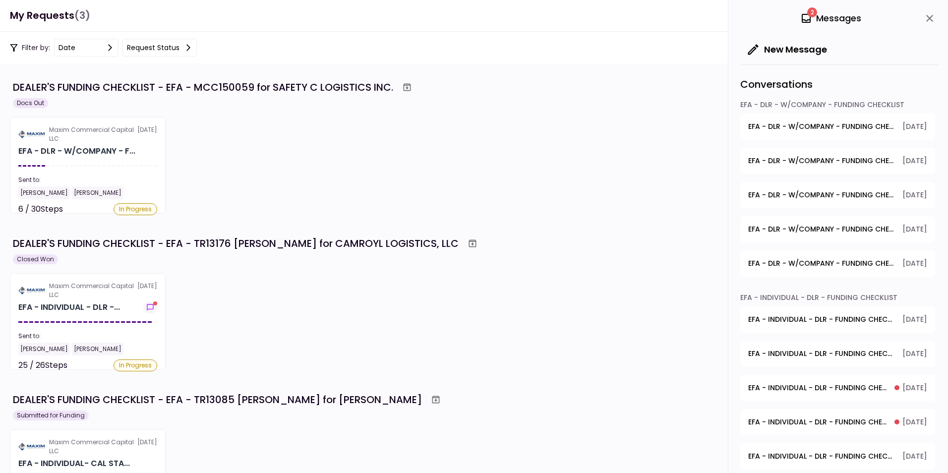
click at [826, 128] on span "EFA - DLR - W/COMPANY - FUNDING CHECKLIST - GPS Units Ordered" at bounding box center [821, 127] width 147 height 10
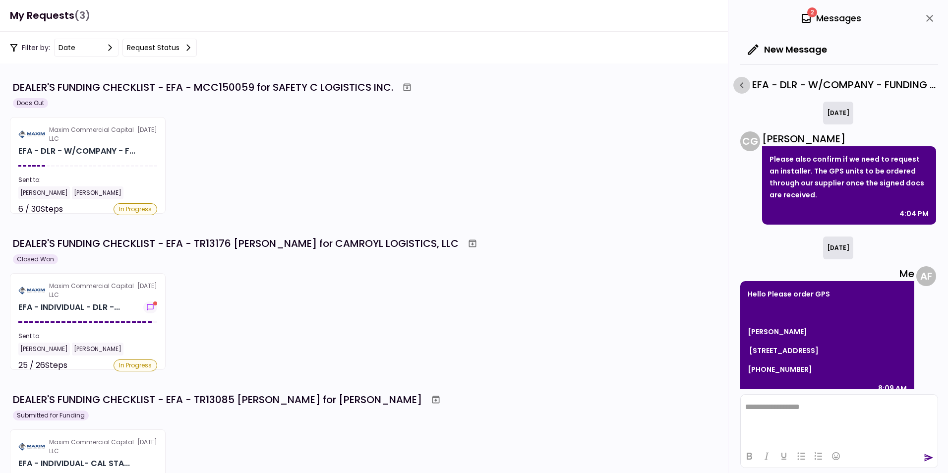
click at [740, 87] on icon "button" at bounding box center [742, 85] width 12 height 12
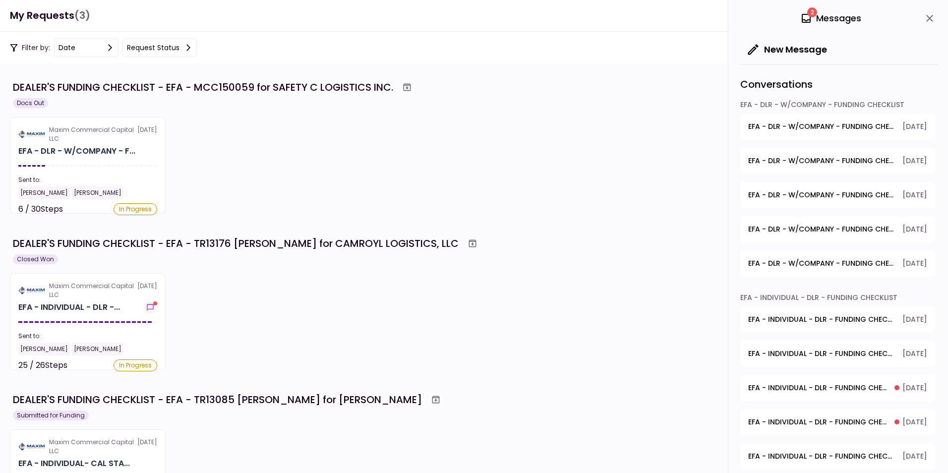
click at [826, 18] on div "2 Messages" at bounding box center [830, 18] width 61 height 15
click at [930, 19] on icon "close" at bounding box center [930, 18] width 12 height 12
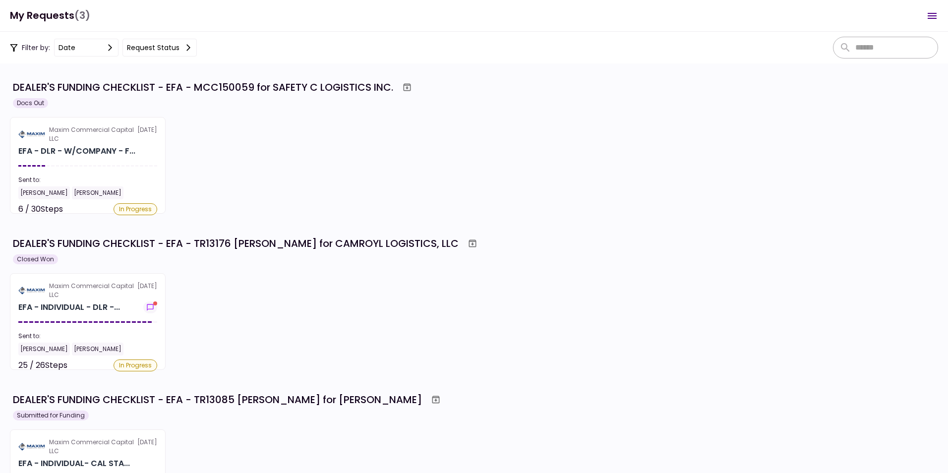
click at [77, 86] on div "DEALER'S FUNDING CHECKLIST - EFA - MCC150059 for SAFETY C LOGISTICS INC." at bounding box center [203, 87] width 380 height 15
click at [25, 108] on div "Docs Out" at bounding box center [30, 103] width 35 height 10
click at [39, 84] on div "DEALER'S FUNDING CHECKLIST - EFA - MCC150059 for SAFETY C LOGISTICS INC." at bounding box center [203, 87] width 380 height 15
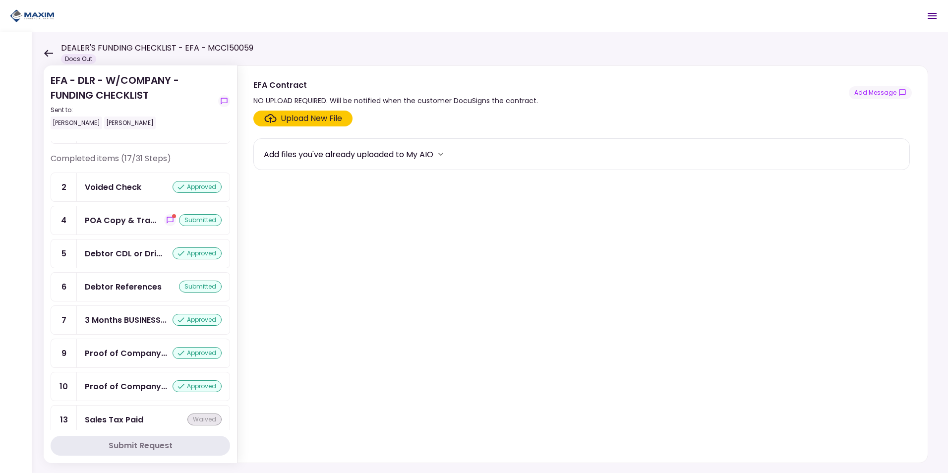
scroll to position [496, 0]
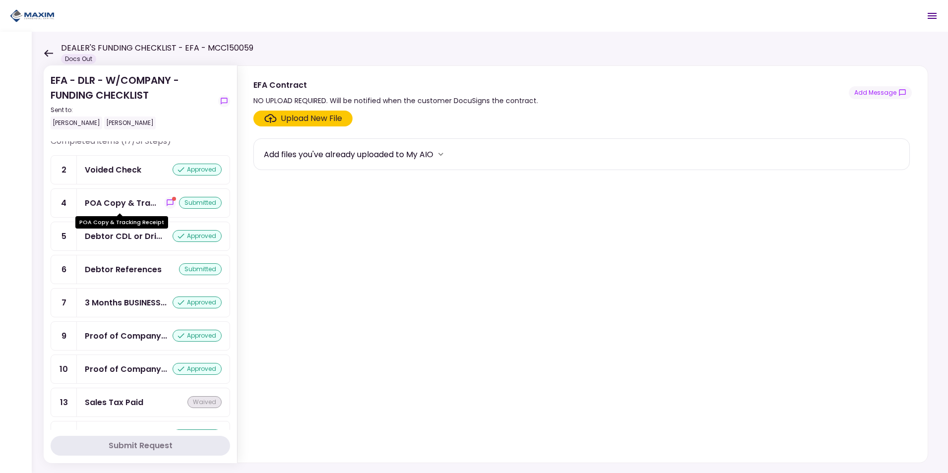
click at [123, 198] on div "POA Copy & Tra..." at bounding box center [120, 203] width 71 height 12
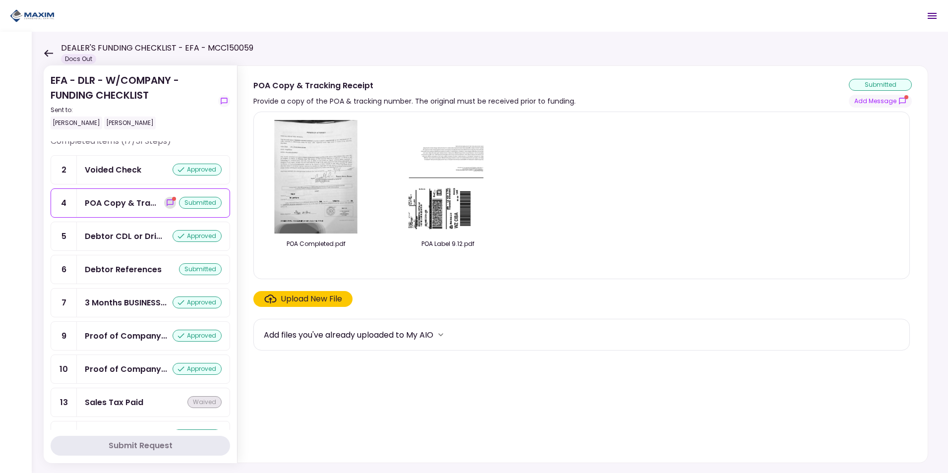
click at [166, 203] on icon "show-messages" at bounding box center [170, 203] width 8 height 8
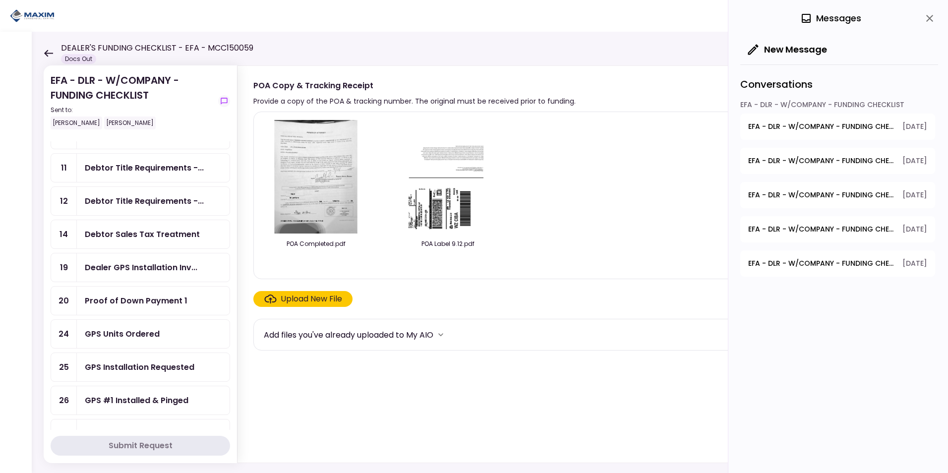
scroll to position [298, 0]
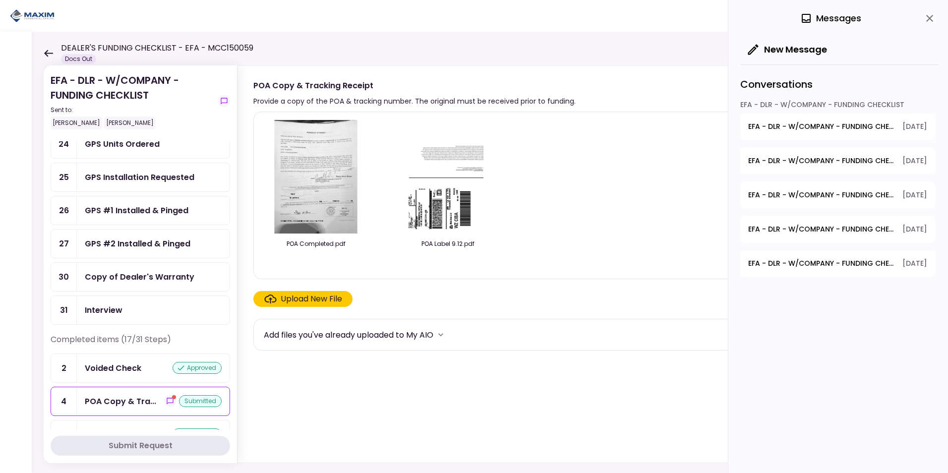
click at [26, 329] on div at bounding box center [16, 252] width 32 height 441
click at [48, 52] on icon at bounding box center [48, 53] width 9 height 7
